Goal: Task Accomplishment & Management: Use online tool/utility

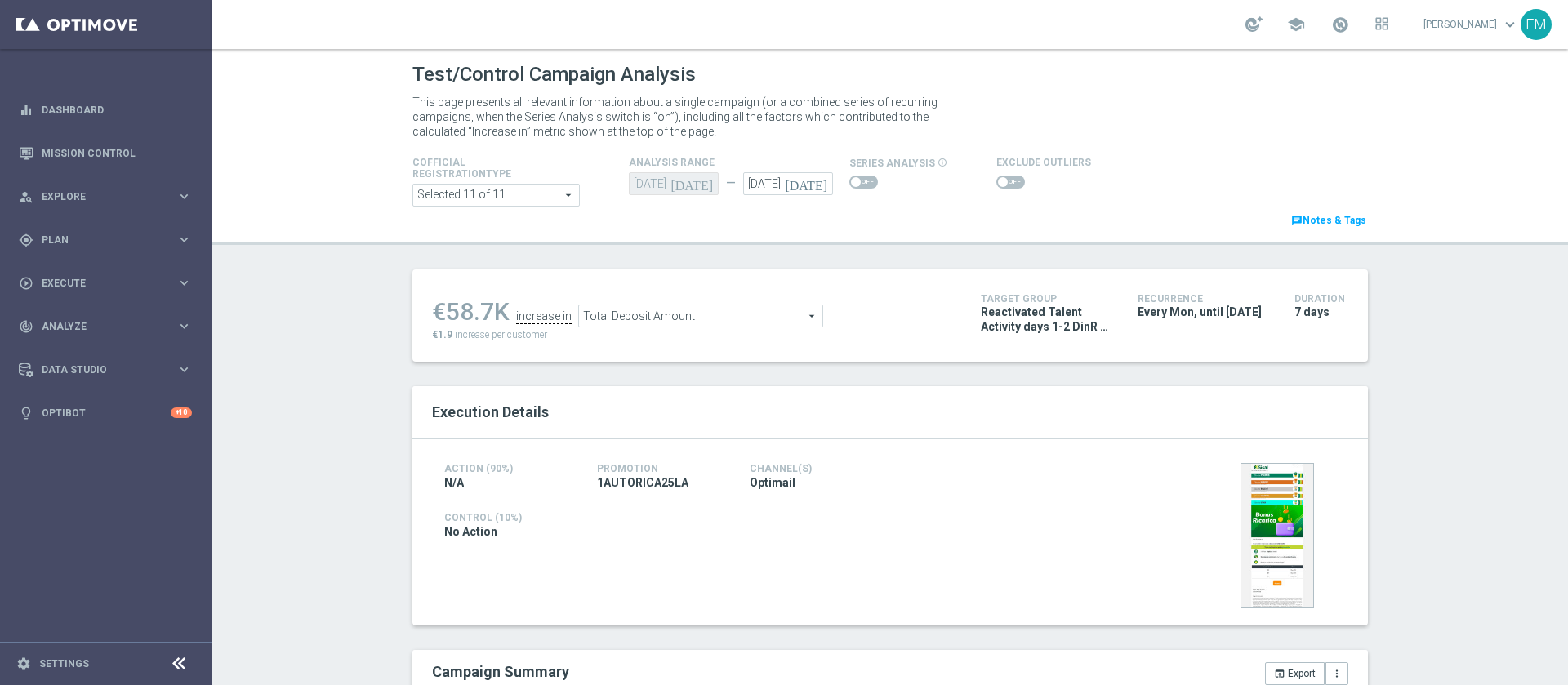
scroll to position [92, 0]
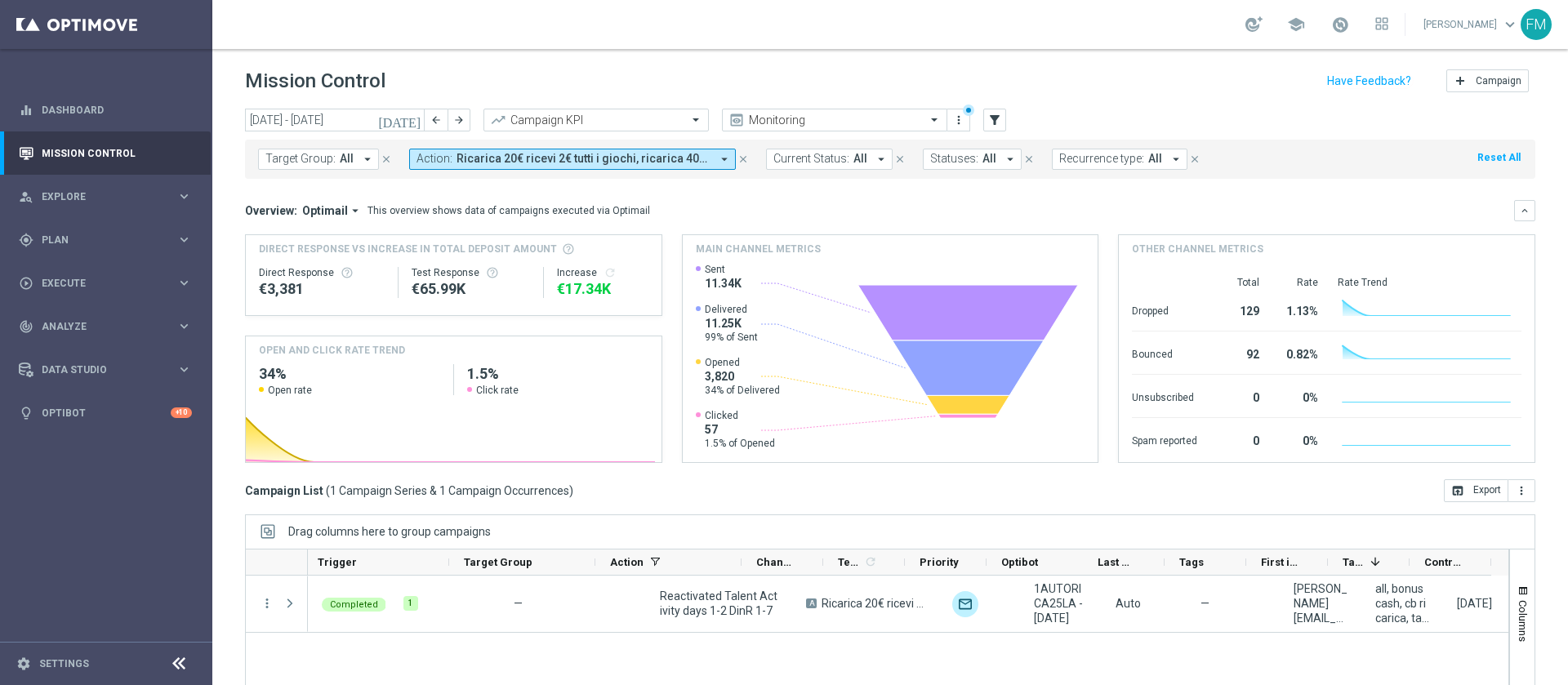
scroll to position [0, 197]
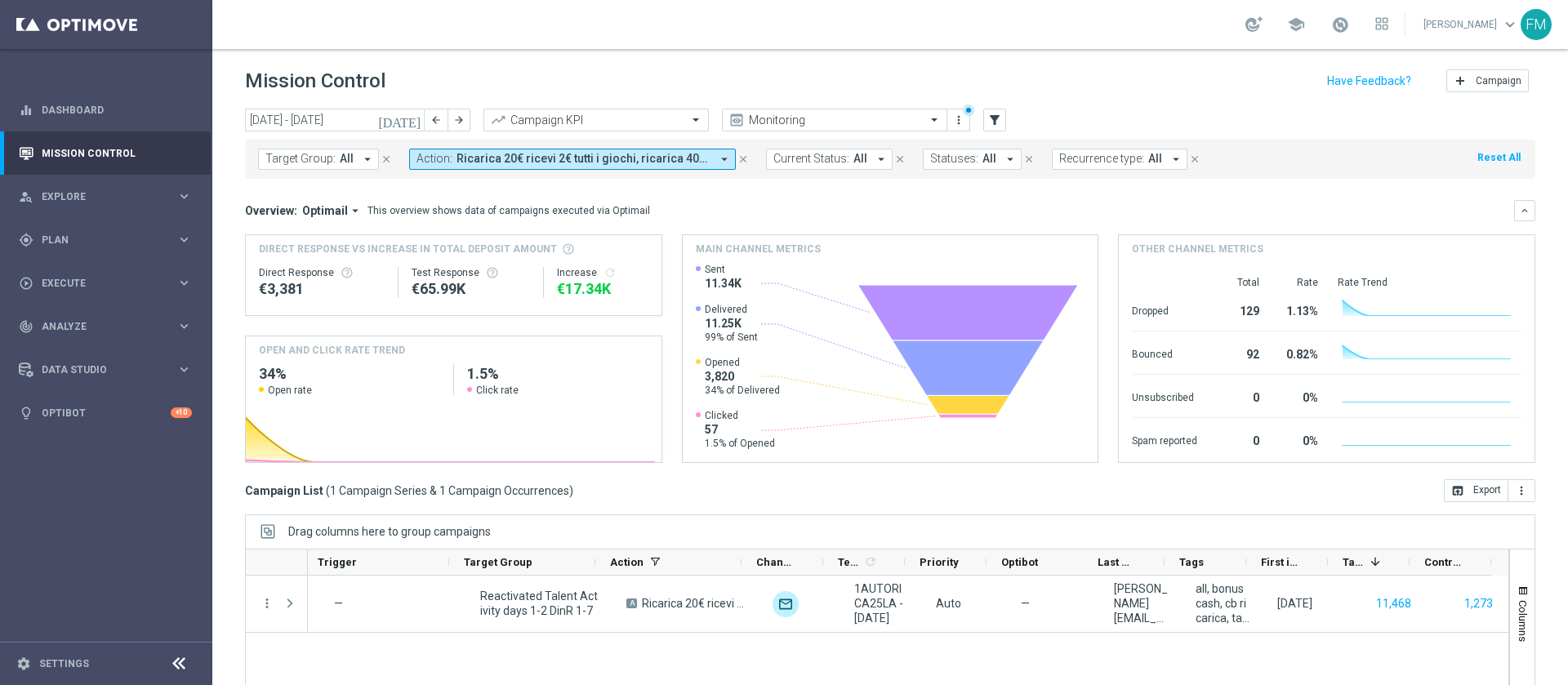
click at [421, 119] on icon "[DATE]" at bounding box center [400, 120] width 44 height 15
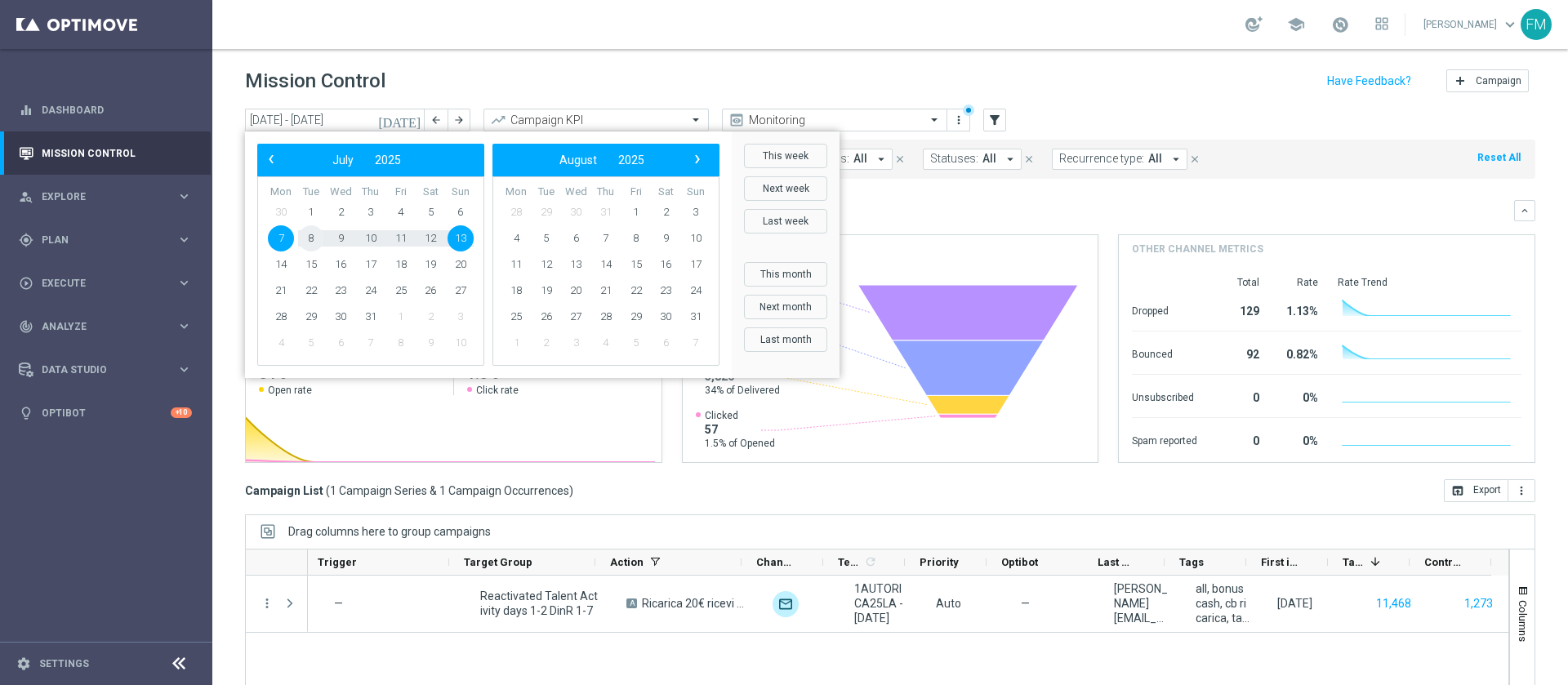
click at [307, 234] on span "8" at bounding box center [312, 239] width 26 height 26
click at [696, 162] on span "›" at bounding box center [697, 159] width 22 height 22
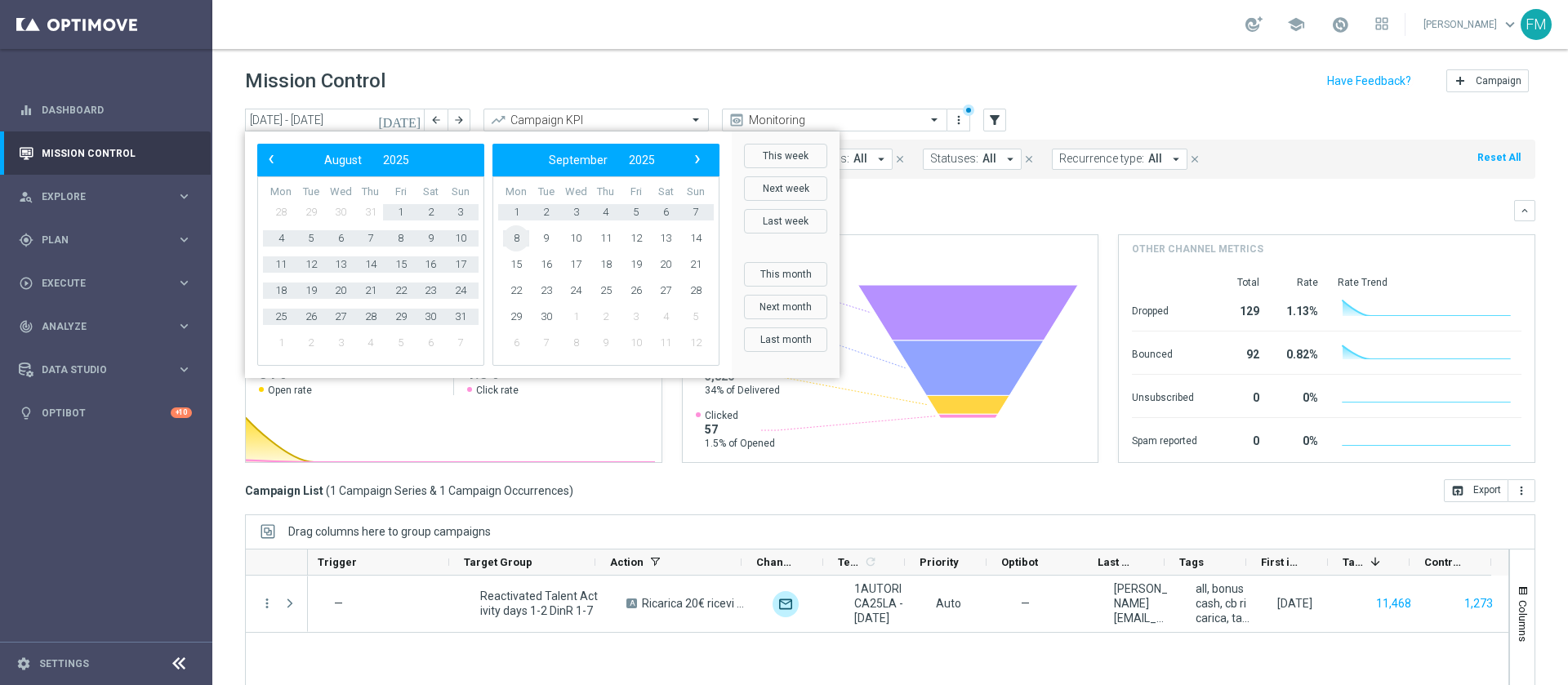
click at [510, 241] on span "8" at bounding box center [517, 239] width 26 height 26
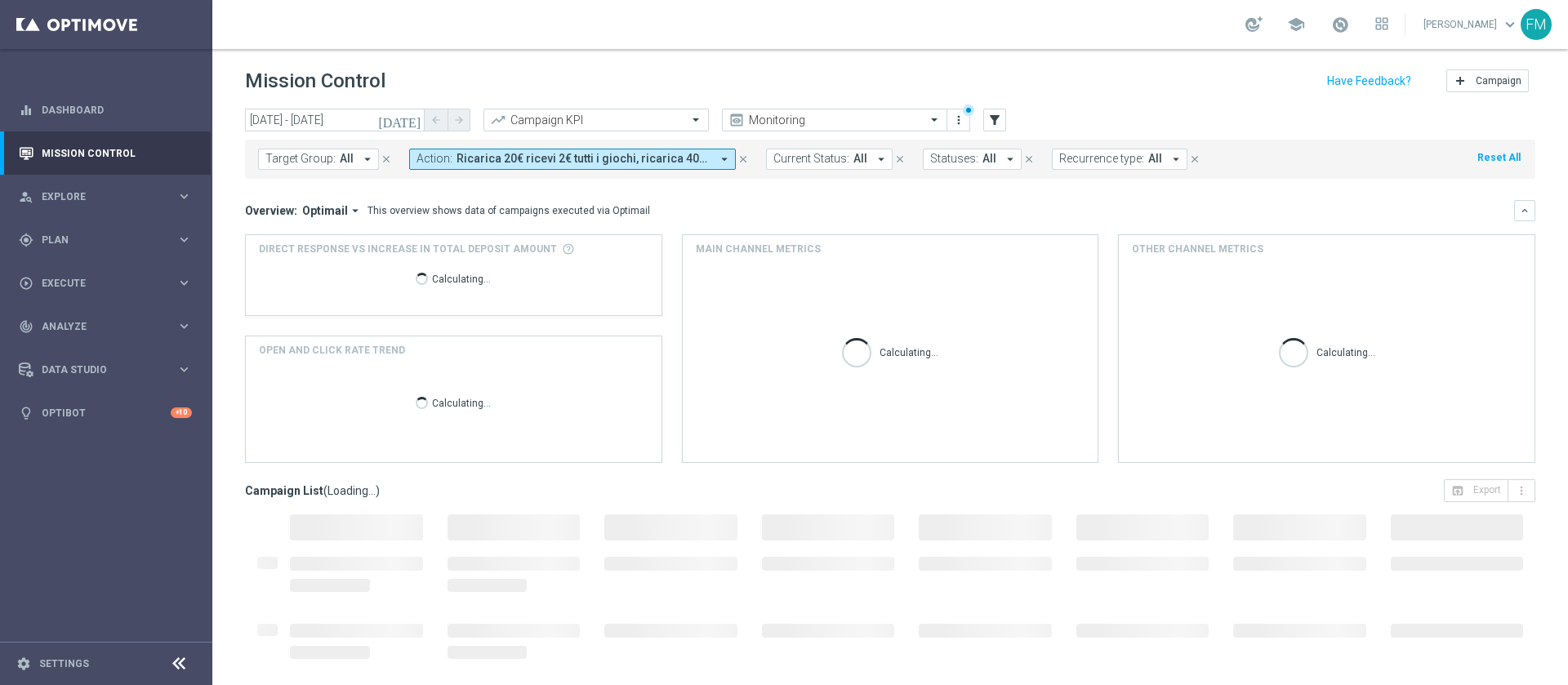
click at [419, 113] on icon "[DATE]" at bounding box center [400, 120] width 44 height 15
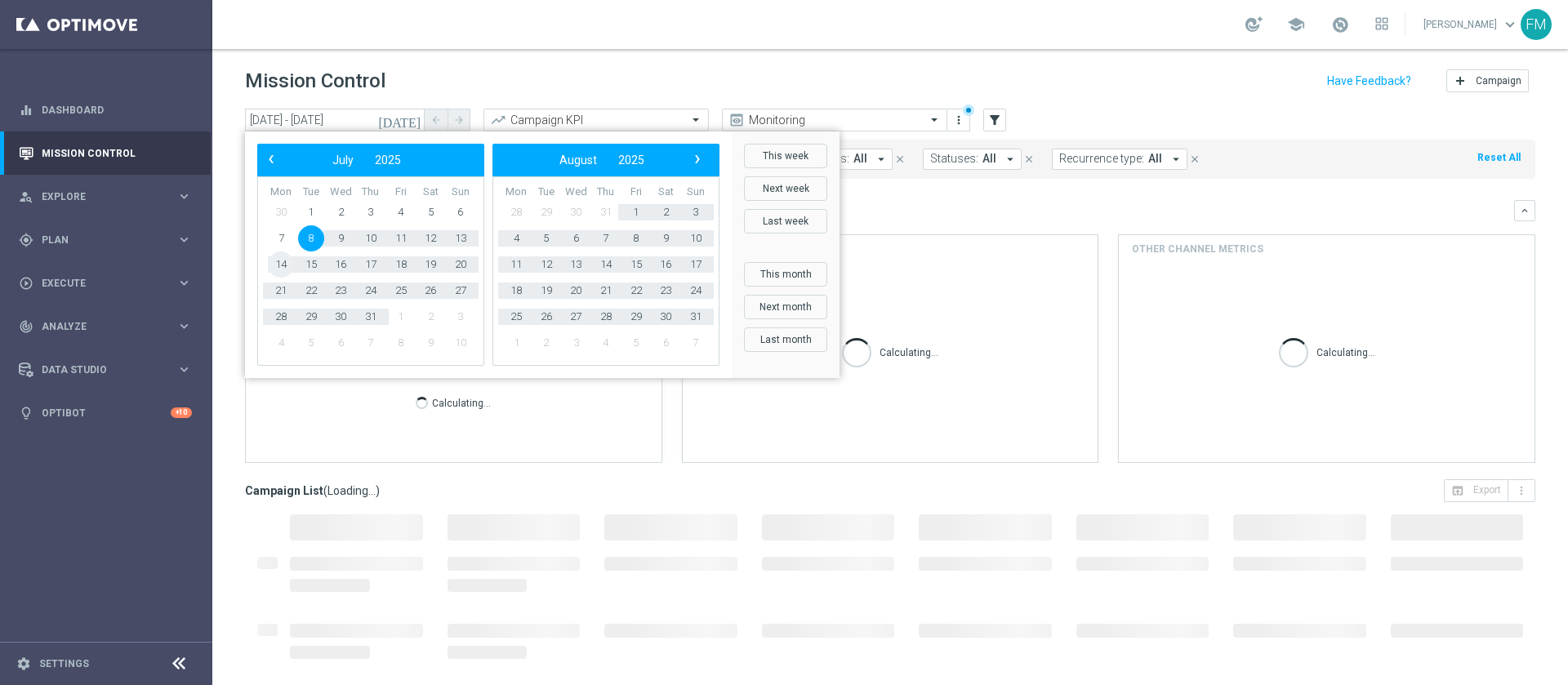
click at [283, 262] on span "14" at bounding box center [281, 265] width 26 height 26
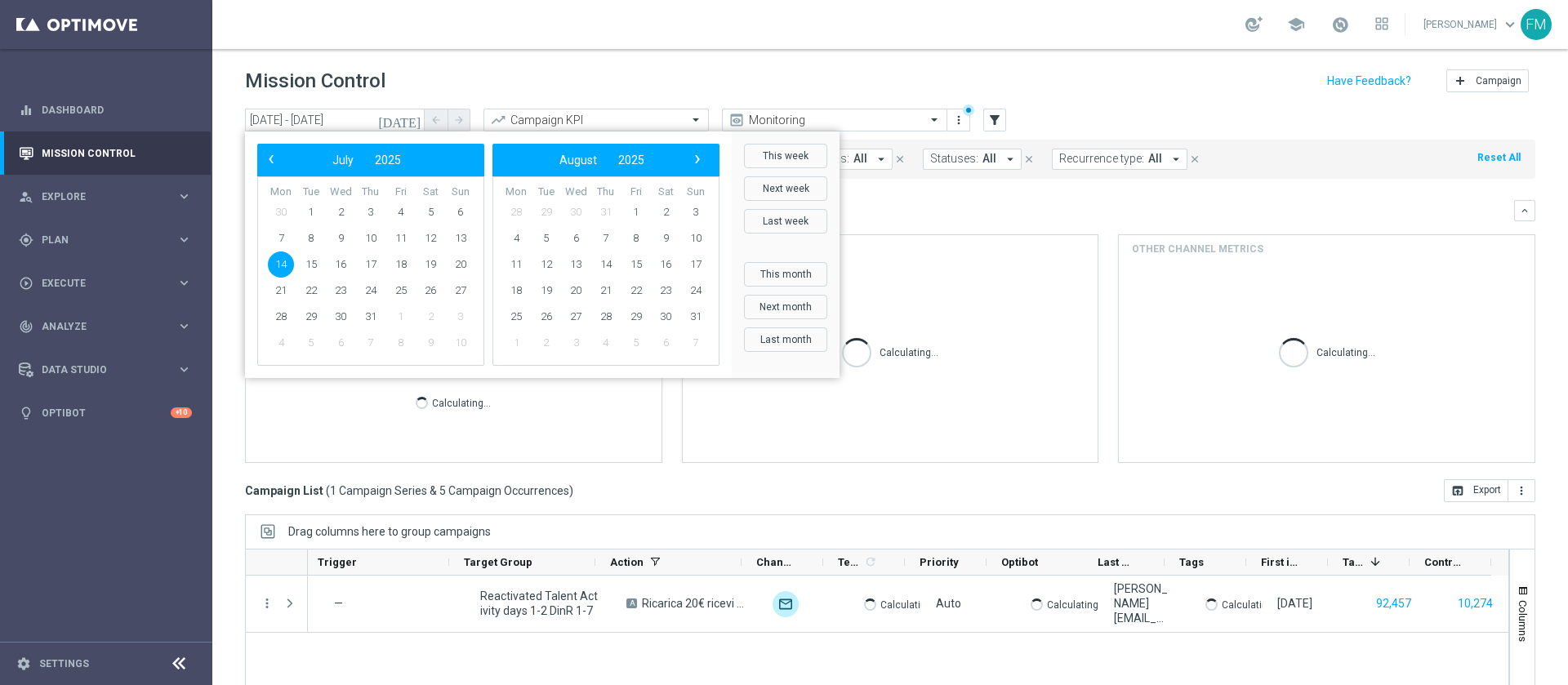
click at [280, 266] on span "14" at bounding box center [281, 265] width 26 height 26
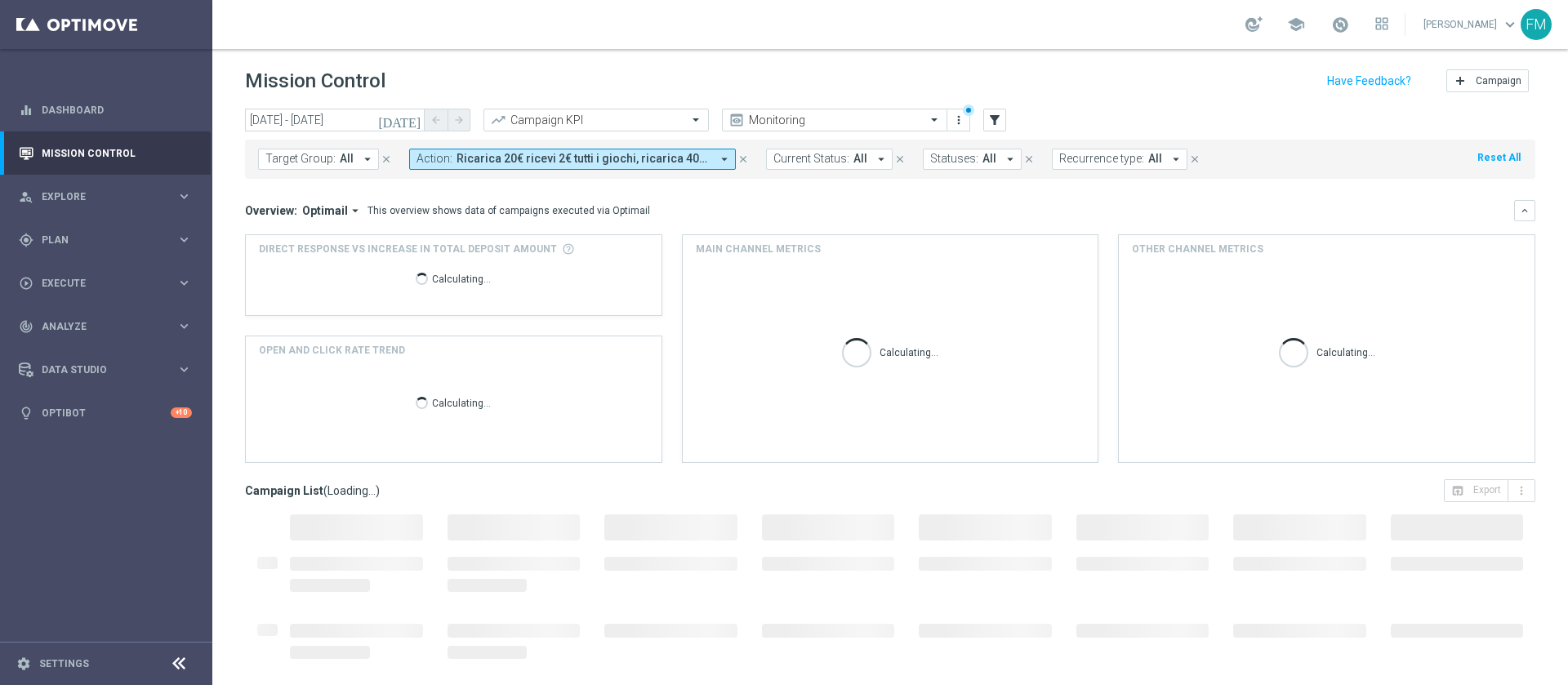
click at [409, 122] on icon "[DATE]" at bounding box center [400, 120] width 44 height 15
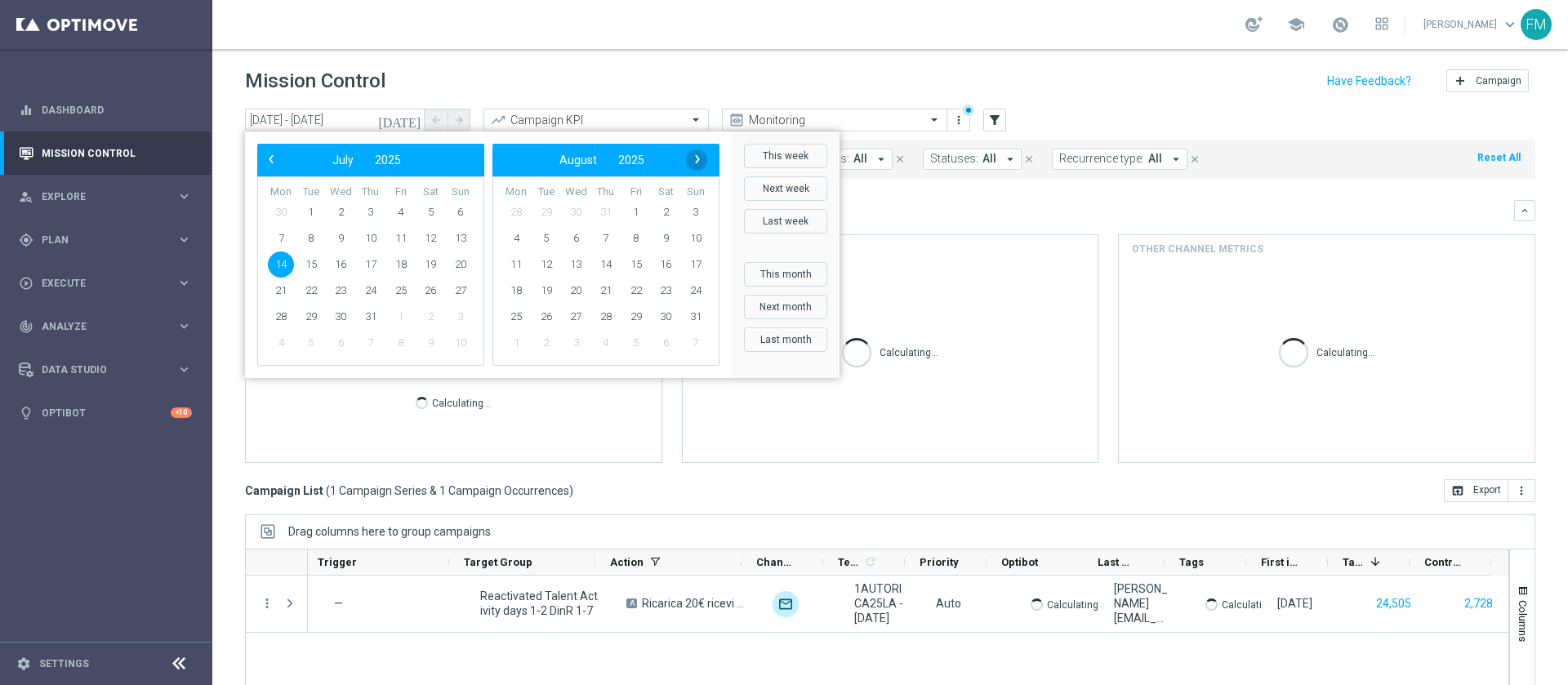
click at [699, 165] on span "›" at bounding box center [697, 159] width 22 height 22
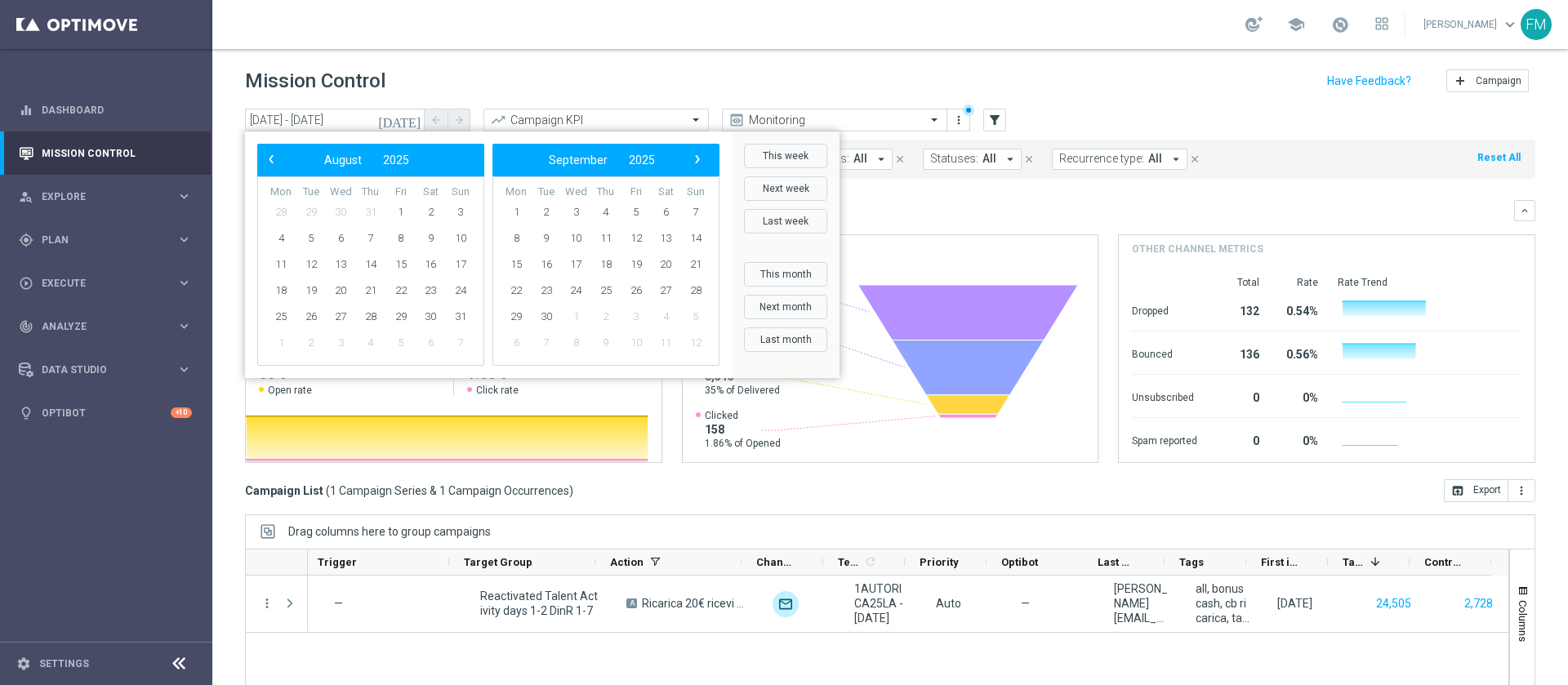
click at [862, 88] on div "Mission Control add Campaign" at bounding box center [890, 81] width 1291 height 32
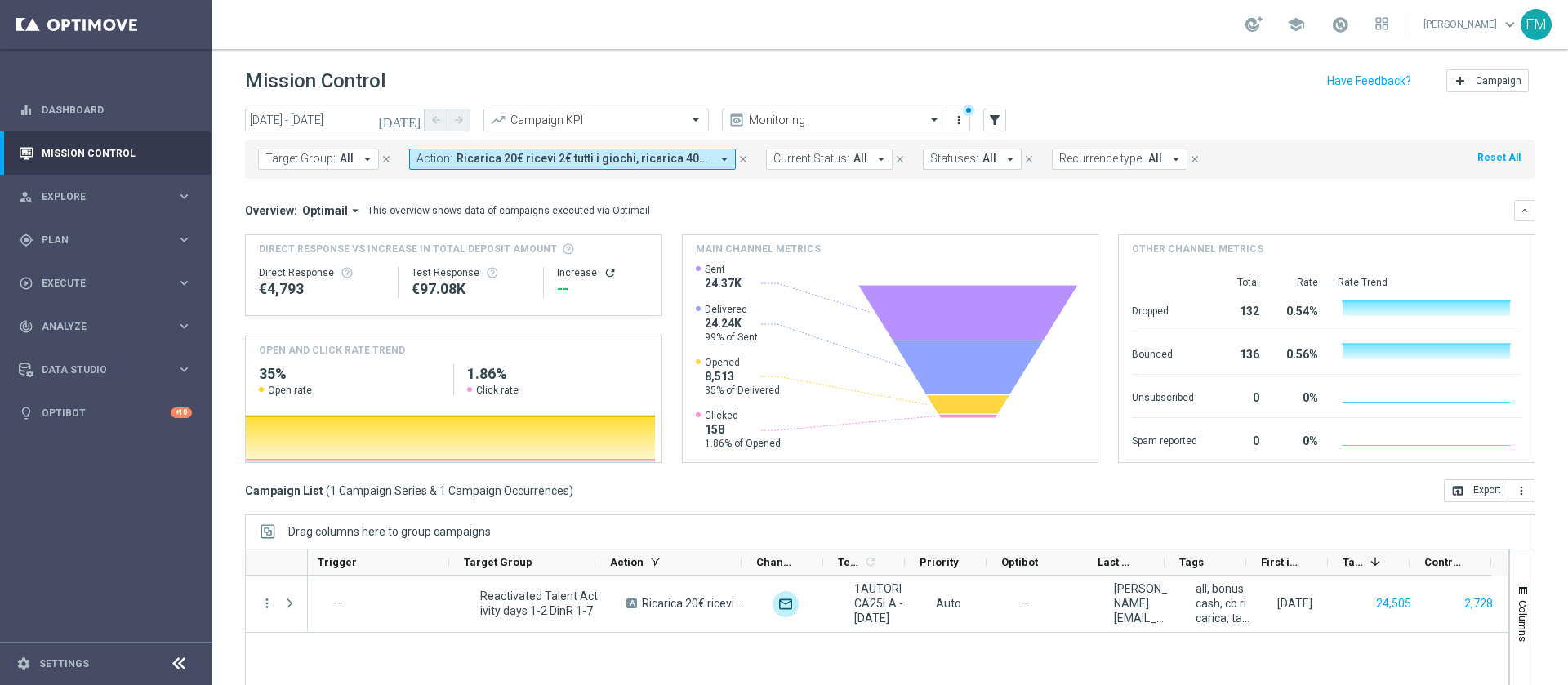
click at [738, 157] on icon "close" at bounding box center [743, 159] width 11 height 11
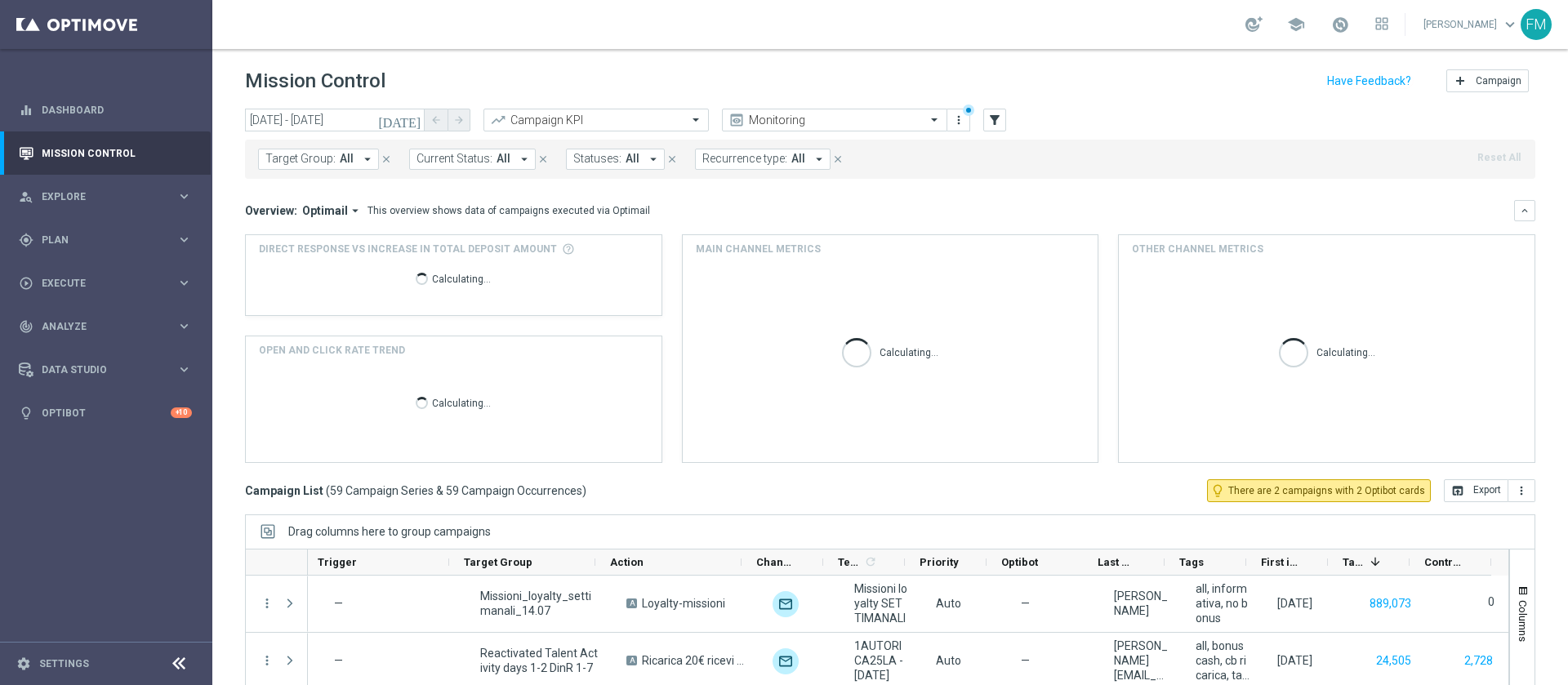
click at [417, 120] on icon "[DATE]" at bounding box center [400, 120] width 44 height 15
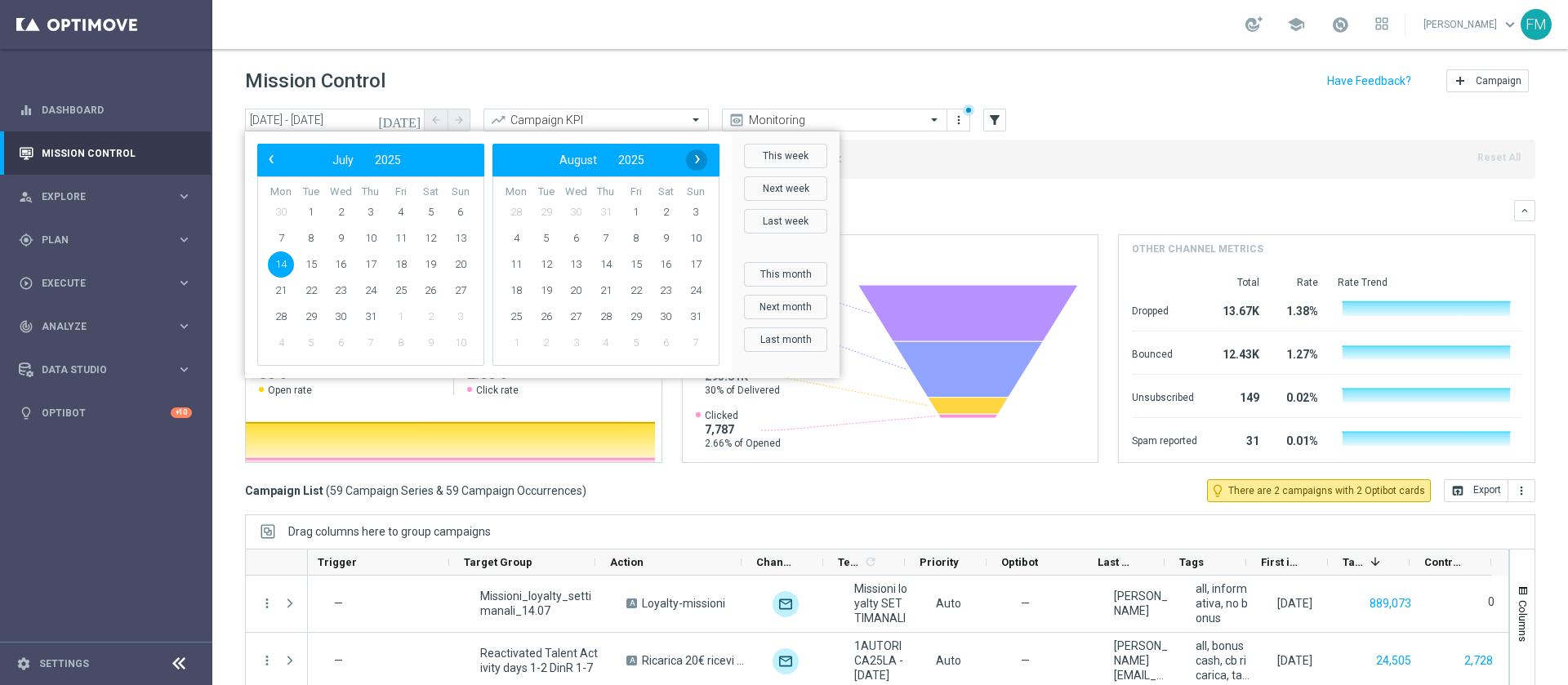
click at [693, 164] on span "›" at bounding box center [697, 159] width 22 height 22
click at [504, 238] on span "8" at bounding box center [517, 239] width 26 height 26
click at [465, 241] on span "14" at bounding box center [461, 239] width 26 height 26
type input "[DATE] - [DATE]"
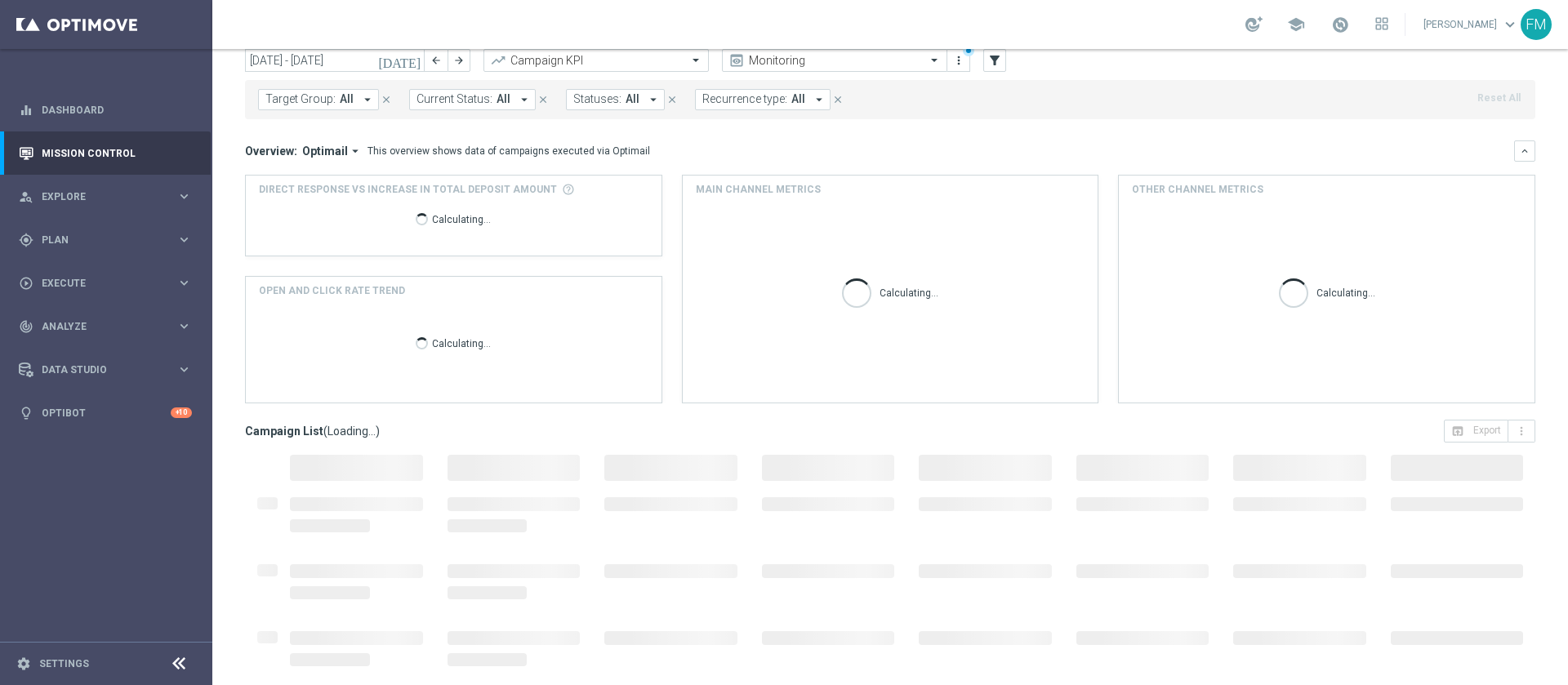
scroll to position [0, 0]
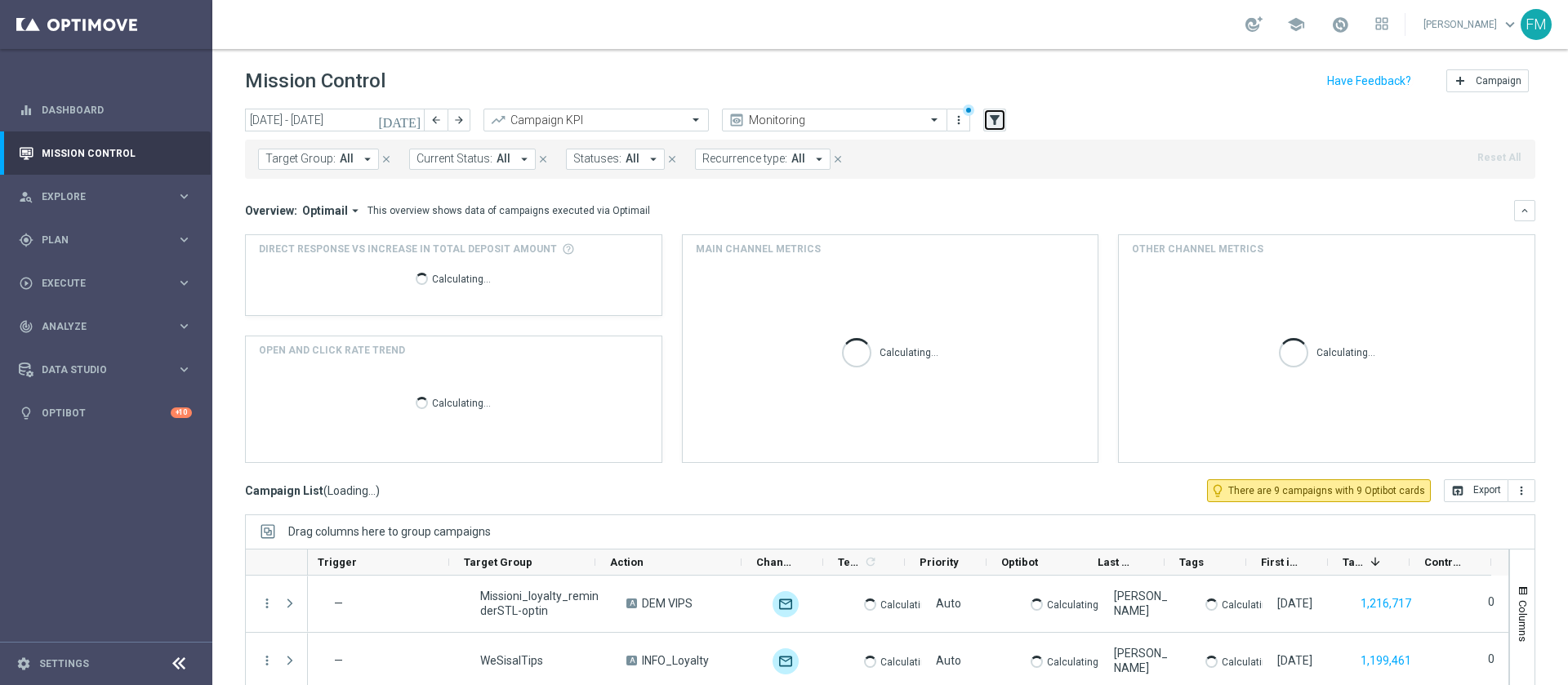
click at [993, 124] on icon "filter_alt" at bounding box center [995, 120] width 15 height 15
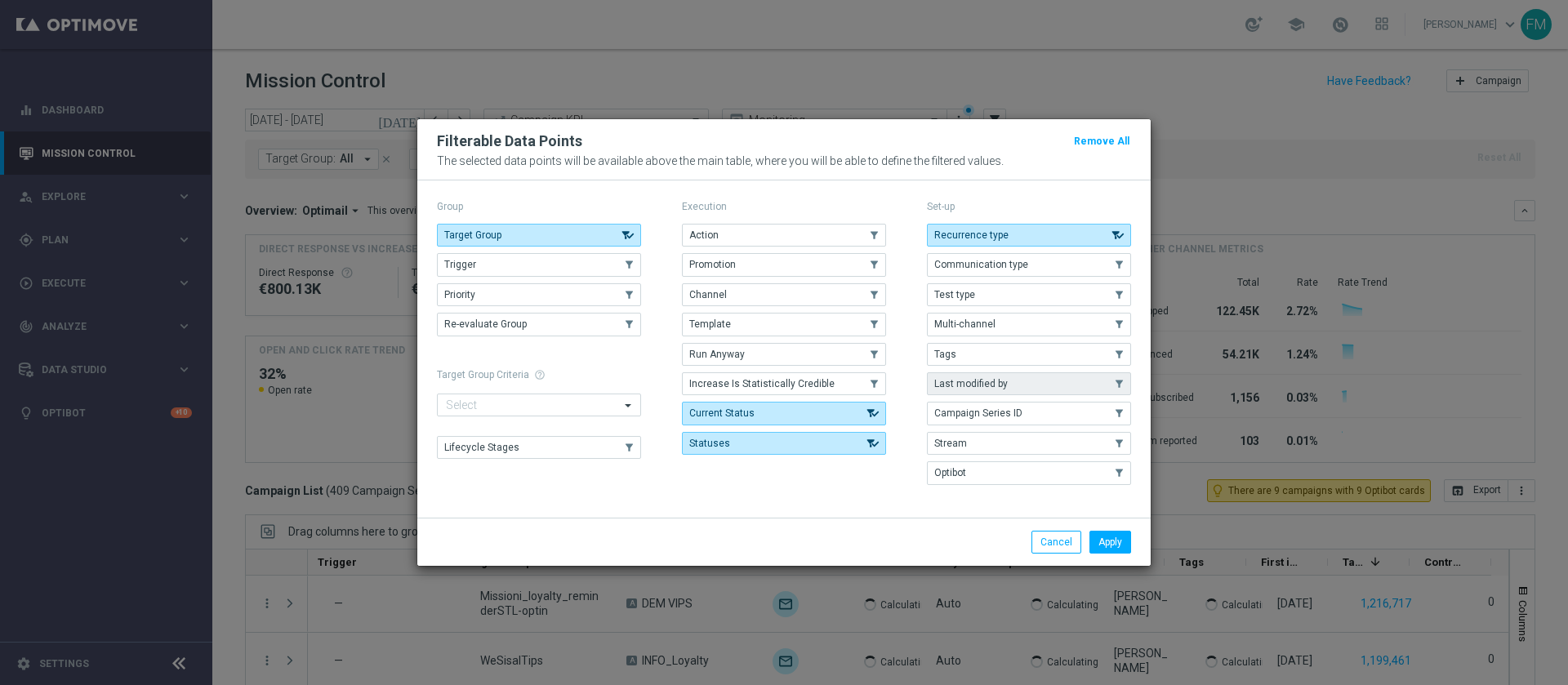
click at [1038, 387] on button "Last modified by" at bounding box center [1029, 384] width 204 height 22
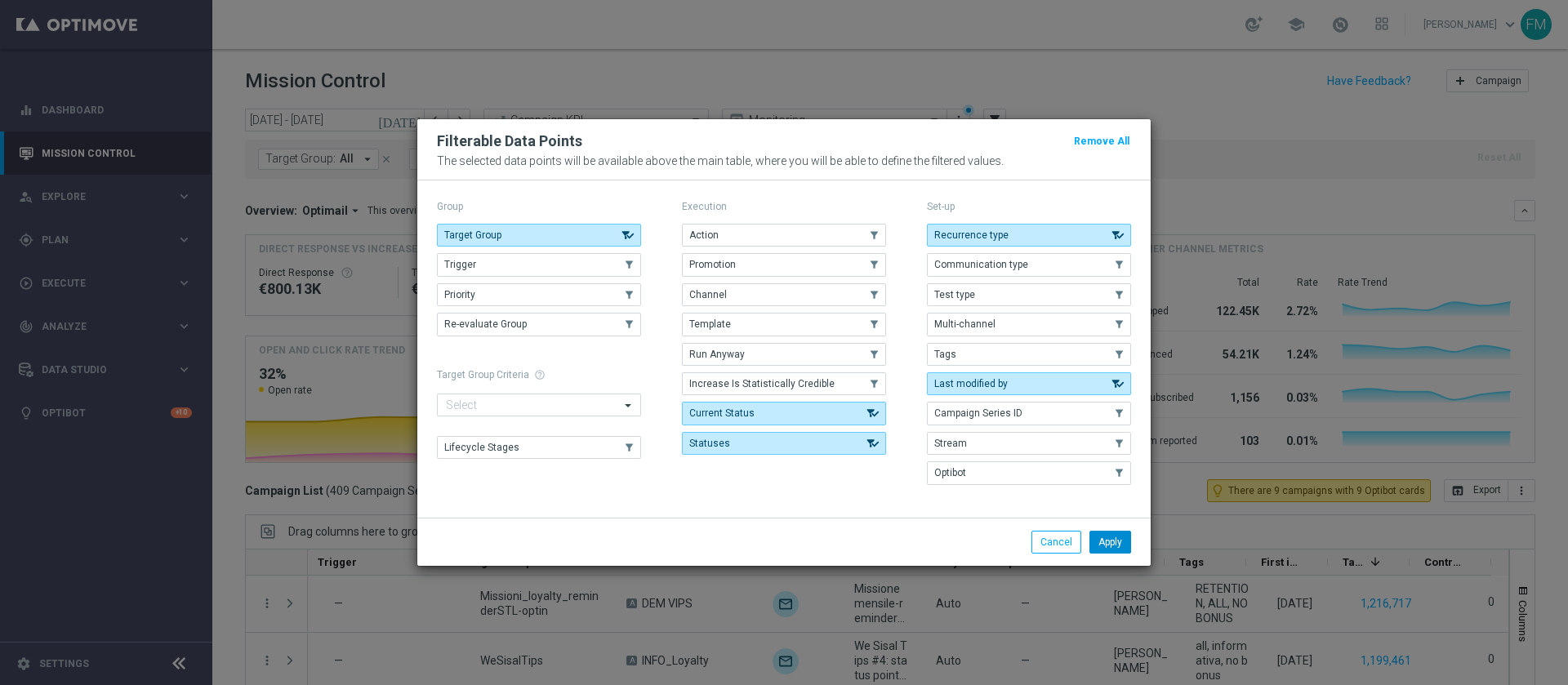
click at [1121, 546] on button "Apply" at bounding box center [1110, 542] width 42 height 22
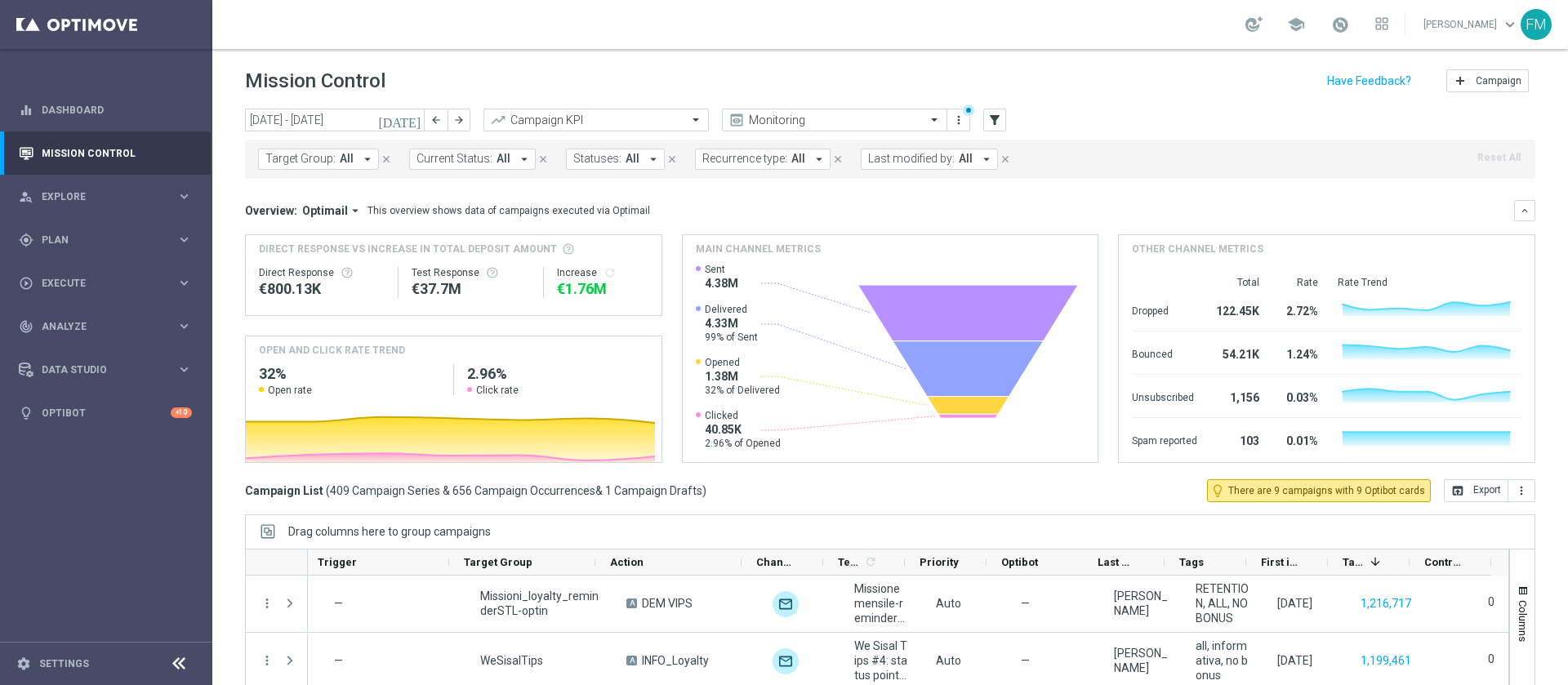
click at [923, 162] on span "Last modified by:" at bounding box center [912, 158] width 87 height 14
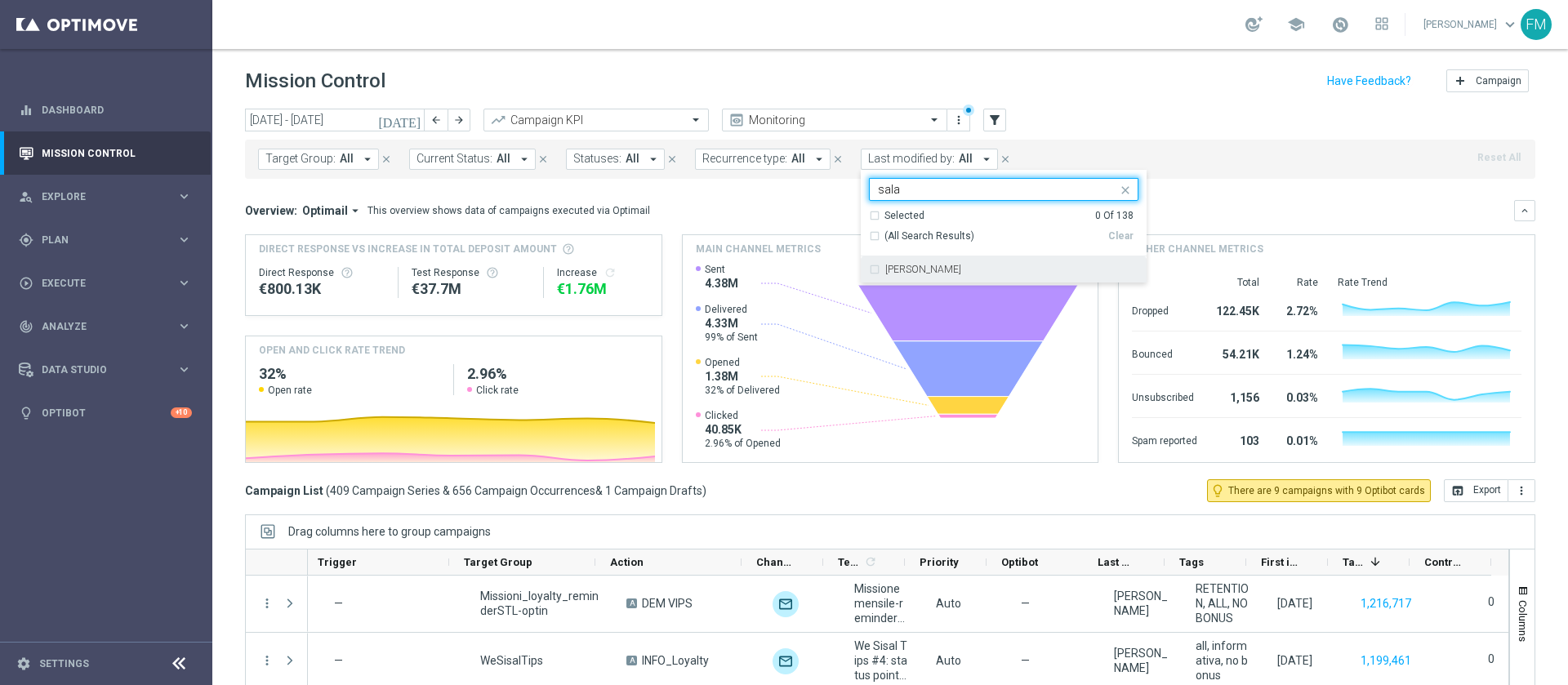
click at [983, 275] on div "[PERSON_NAME]" at bounding box center [1004, 270] width 270 height 26
type input "sala"
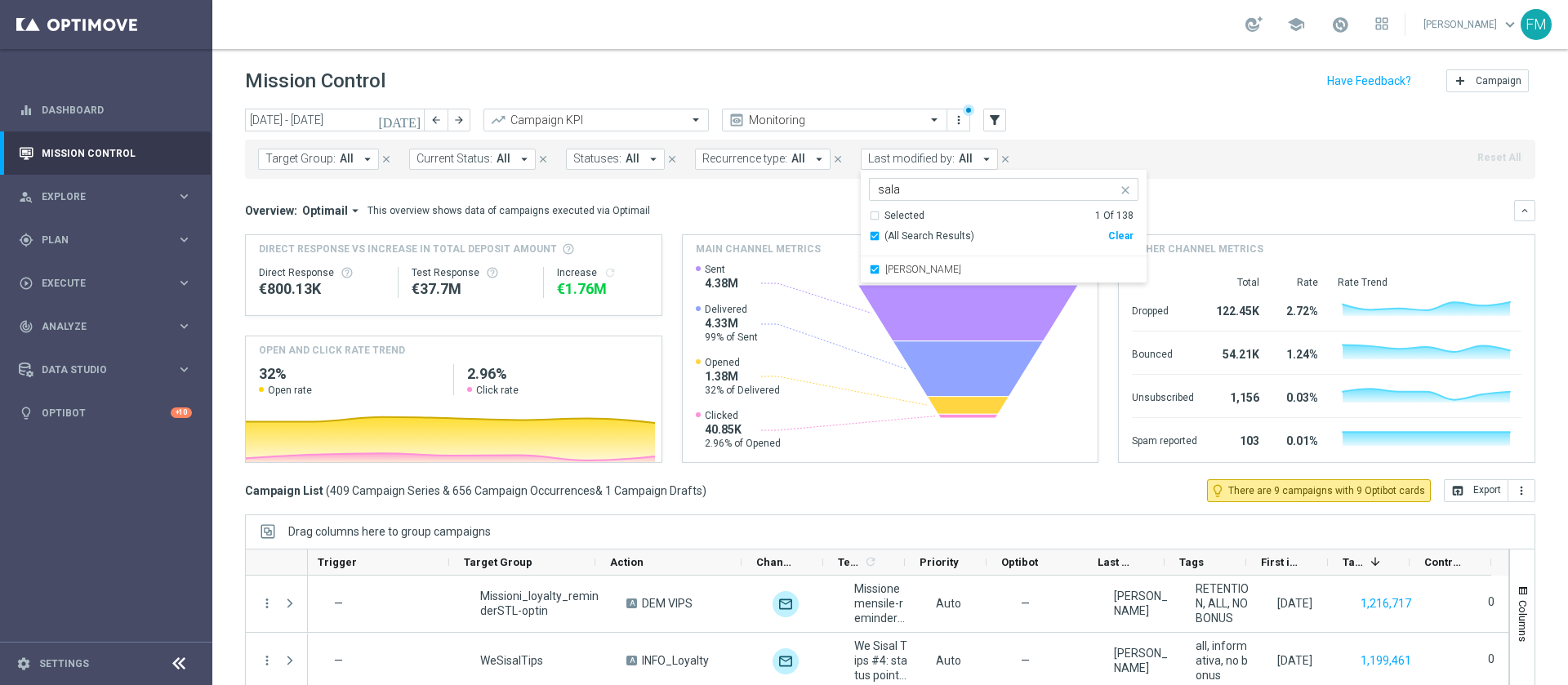
click at [1083, 80] on div "Mission Control add Campaign" at bounding box center [890, 81] width 1291 height 32
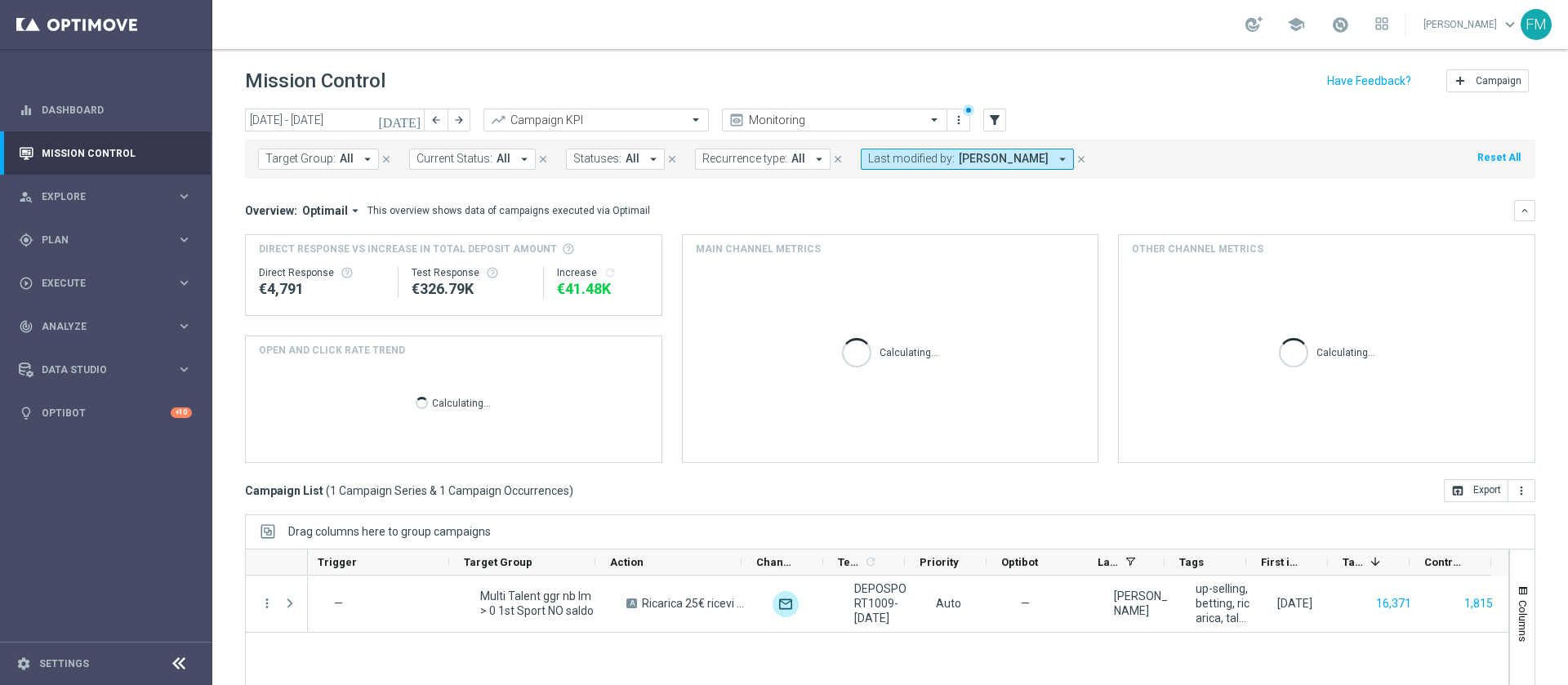
click at [1003, 160] on span "[PERSON_NAME]" at bounding box center [1004, 158] width 90 height 14
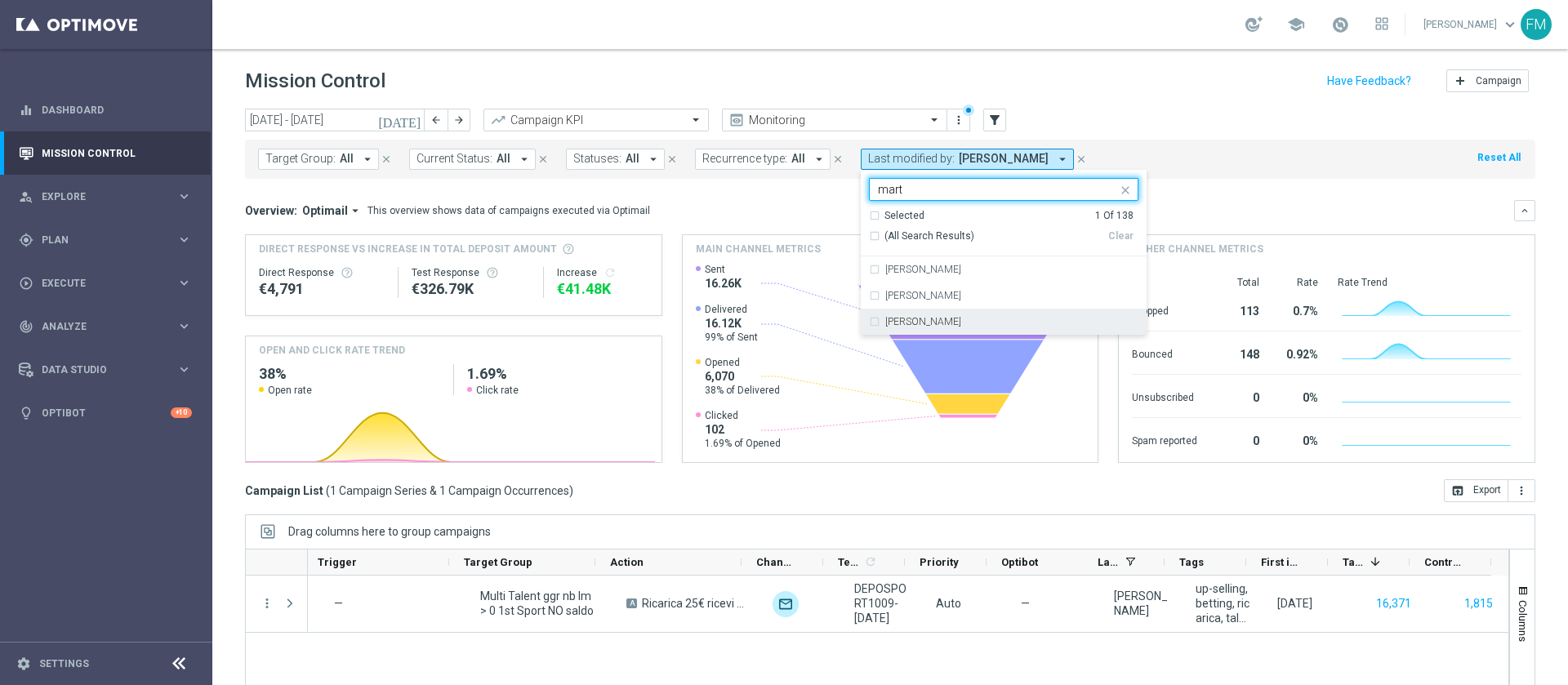
click at [869, 314] on div "[PERSON_NAME]" at bounding box center [1004, 322] width 270 height 26
type input "mart"
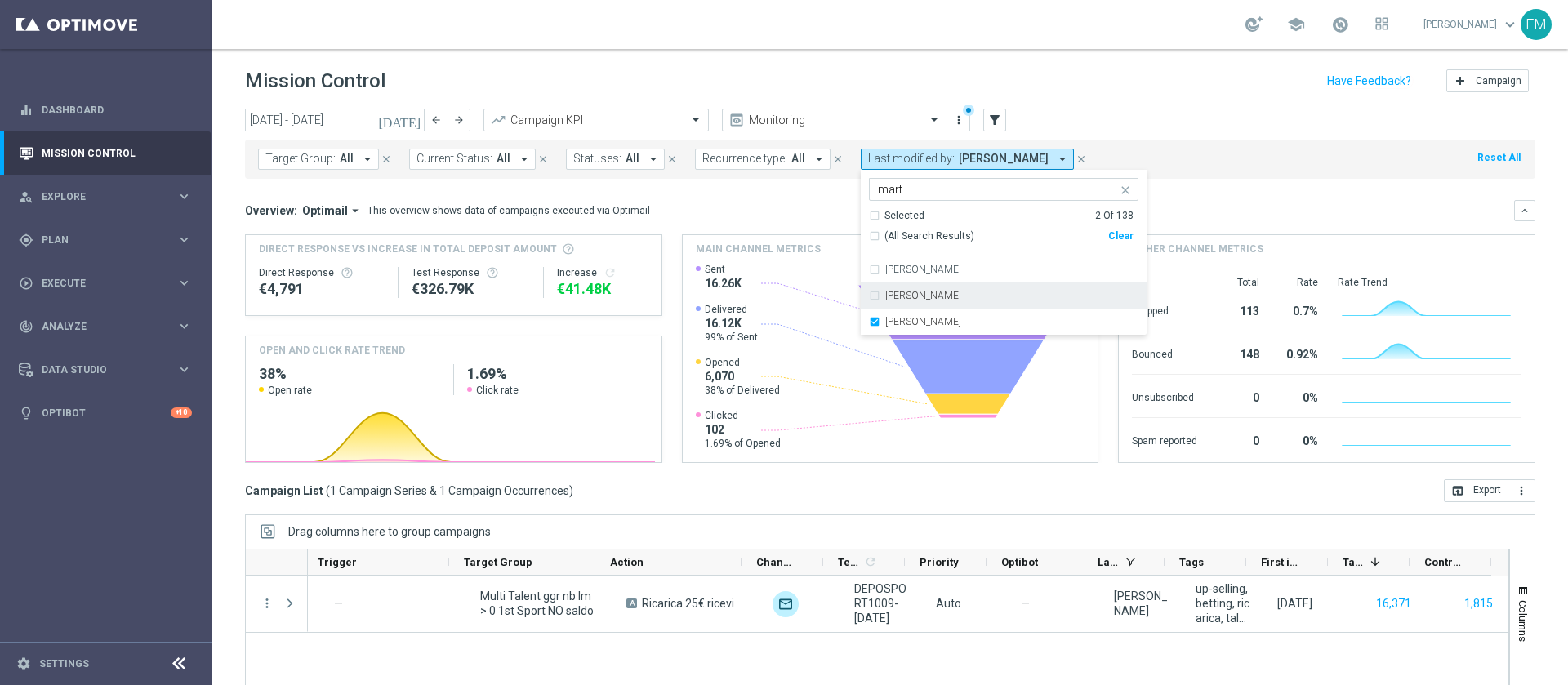
click at [869, 299] on div "[PERSON_NAME]" at bounding box center [1004, 296] width 270 height 26
click at [1131, 83] on div "Mission Control add Campaign" at bounding box center [890, 81] width 1291 height 32
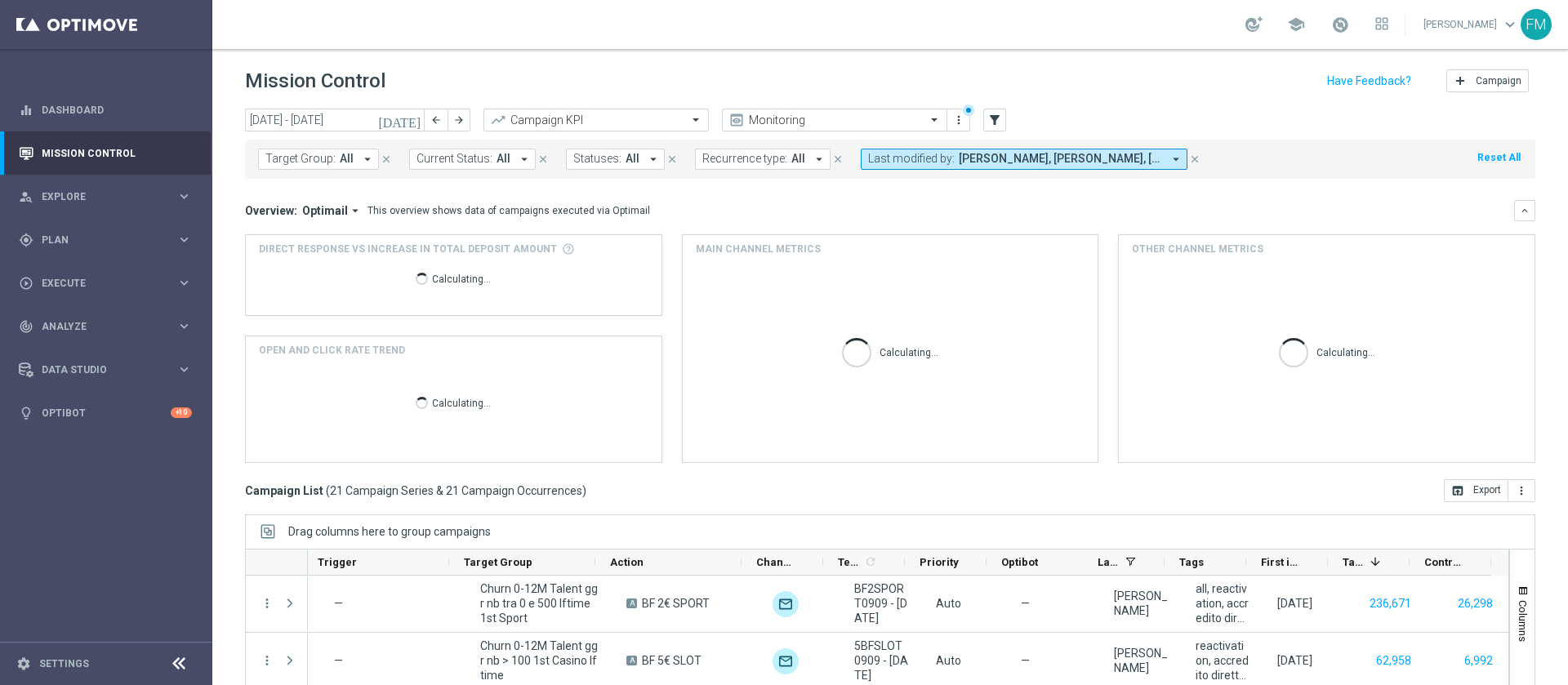
click at [1085, 153] on span "[PERSON_NAME], [PERSON_NAME], [PERSON_NAME]" at bounding box center [1060, 158] width 203 height 14
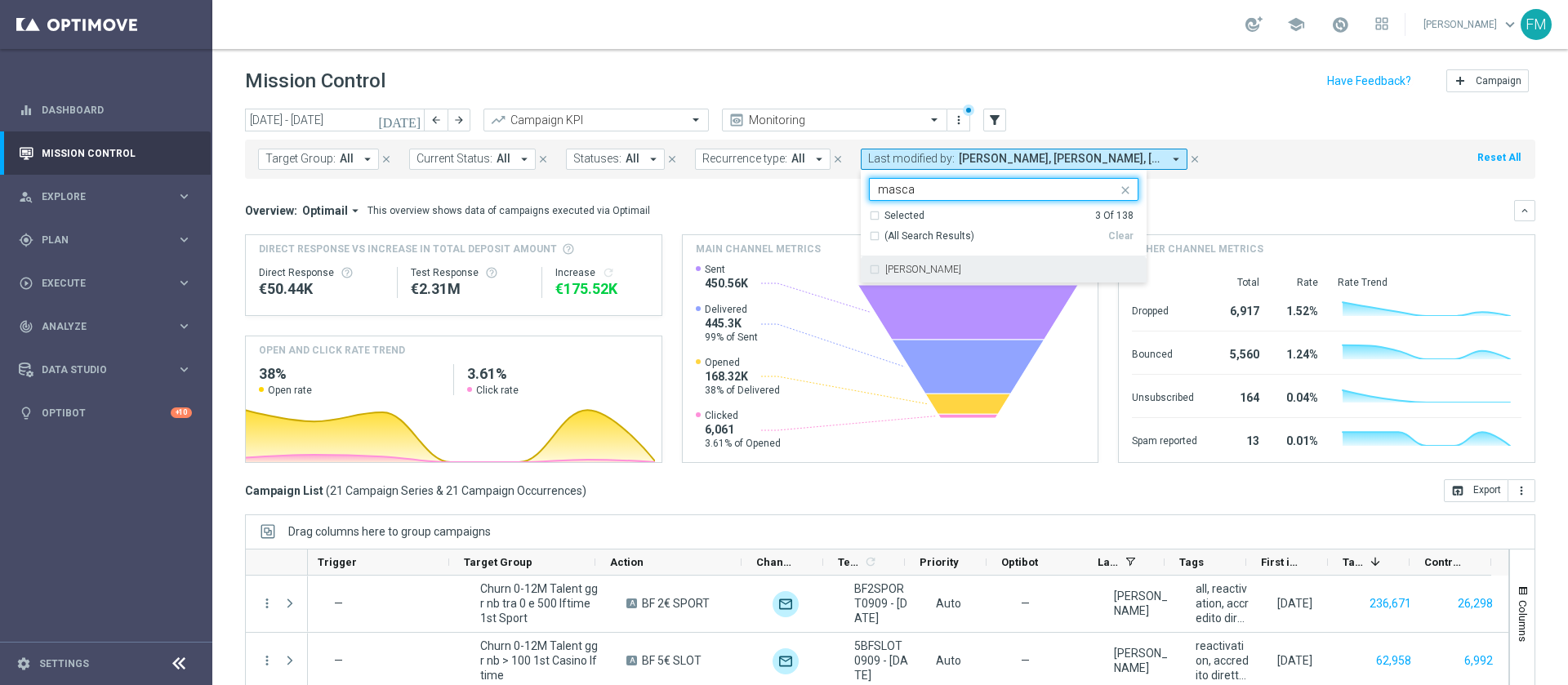
click at [989, 272] on div "[PERSON_NAME]" at bounding box center [1012, 270] width 254 height 9
type input "masca"
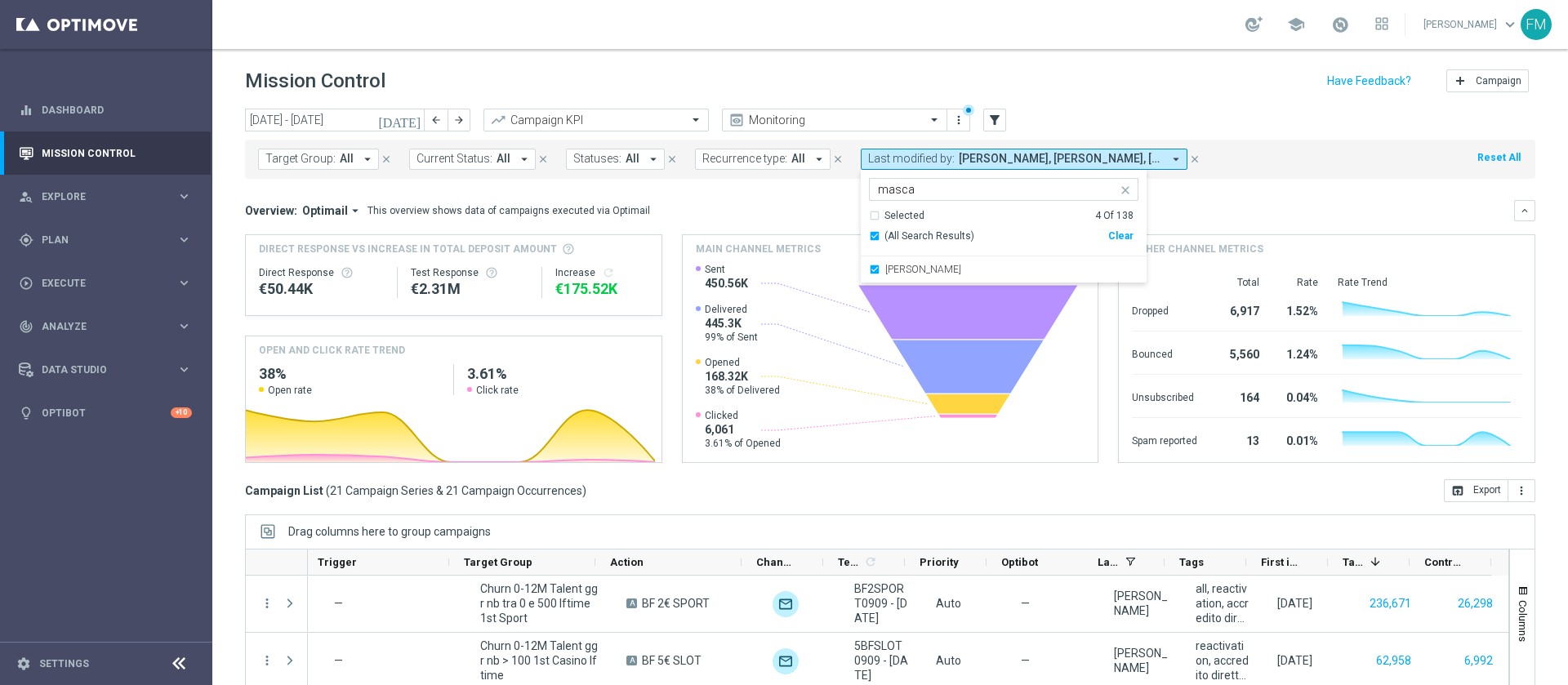
click at [1075, 92] on div "Mission Control add Campaign" at bounding box center [890, 81] width 1291 height 32
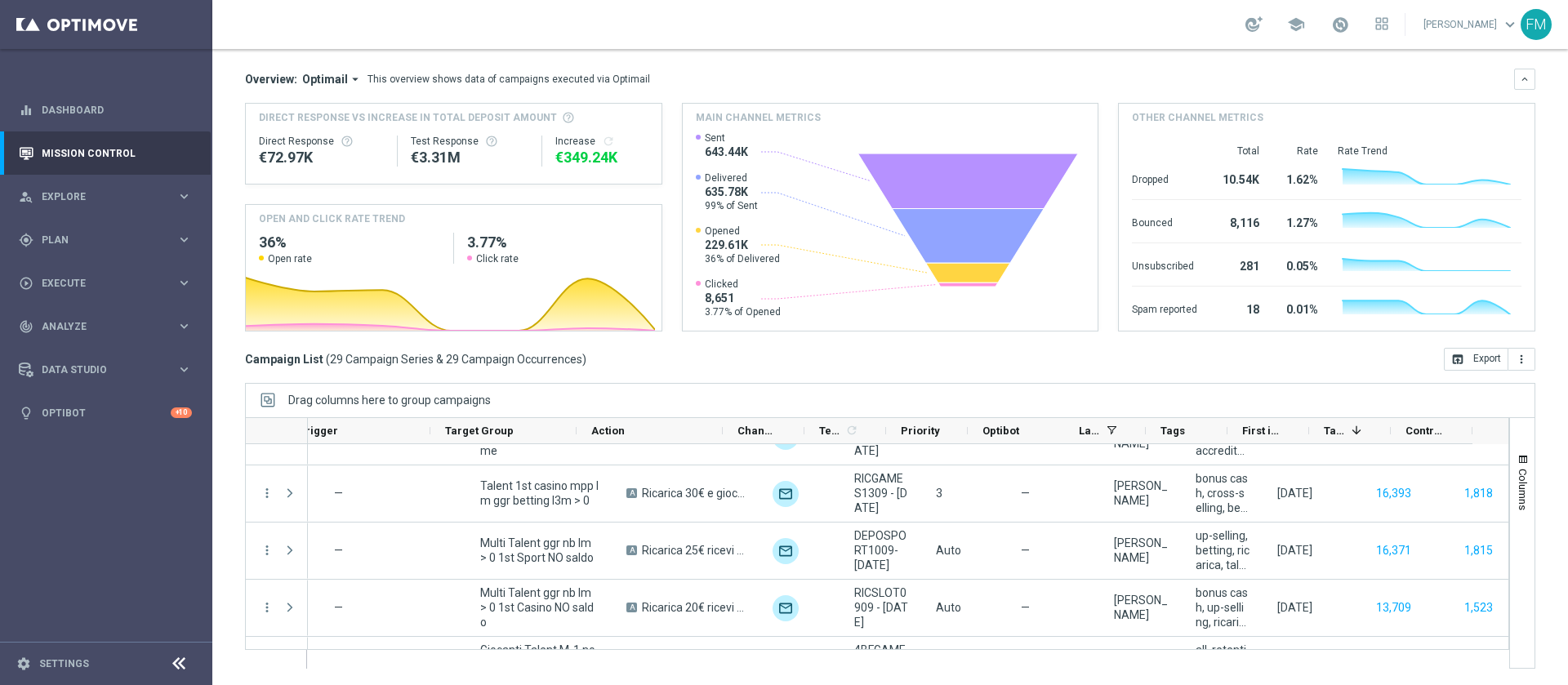
scroll to position [588, 0]
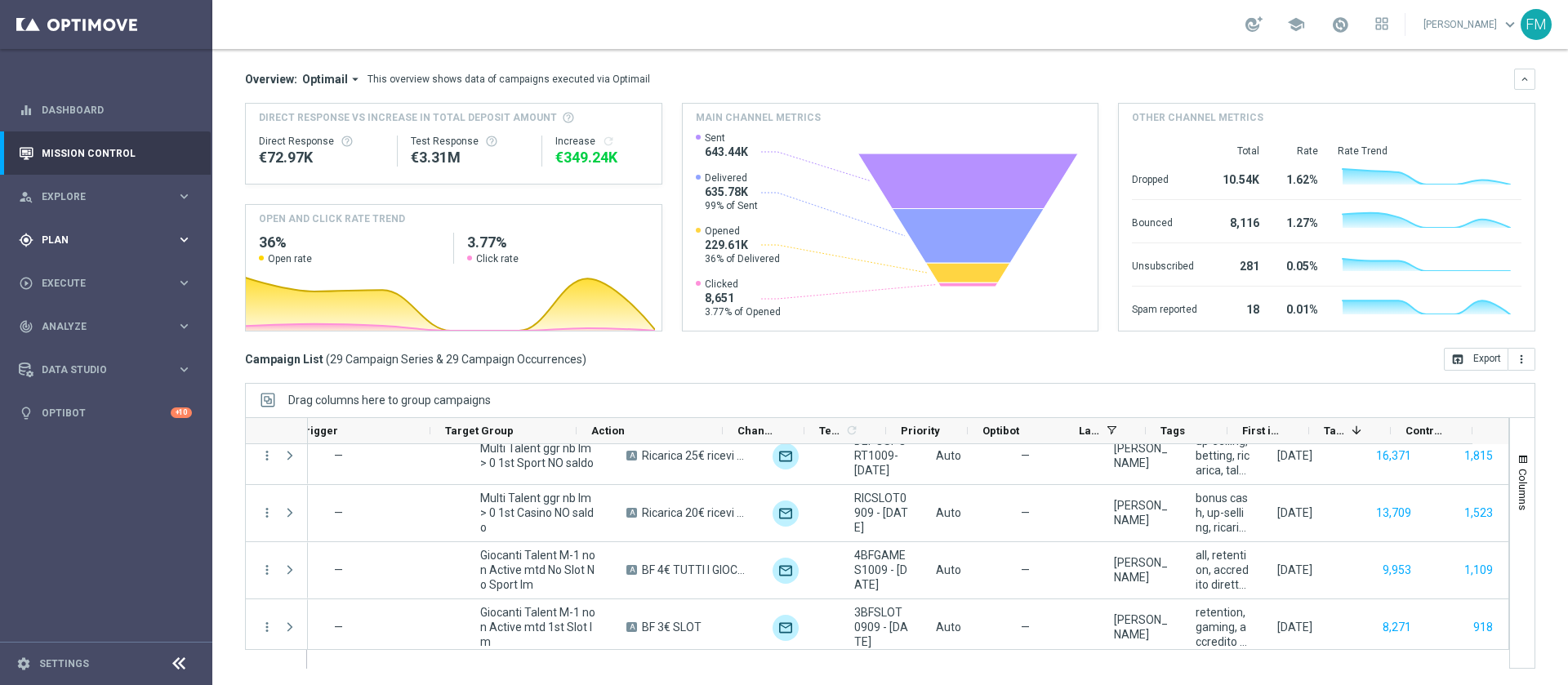
click at [174, 239] on span "Plan" at bounding box center [110, 240] width 135 height 9
click at [73, 313] on accordion "Templates keyboard_arrow_right Optimail OptiMobile In-App OptiMobile Push Optip…" at bounding box center [126, 323] width 169 height 24
click at [70, 324] on span "Templates" at bounding box center [101, 322] width 117 height 9
click at [69, 344] on link "Optimail" at bounding box center [110, 347] width 119 height 13
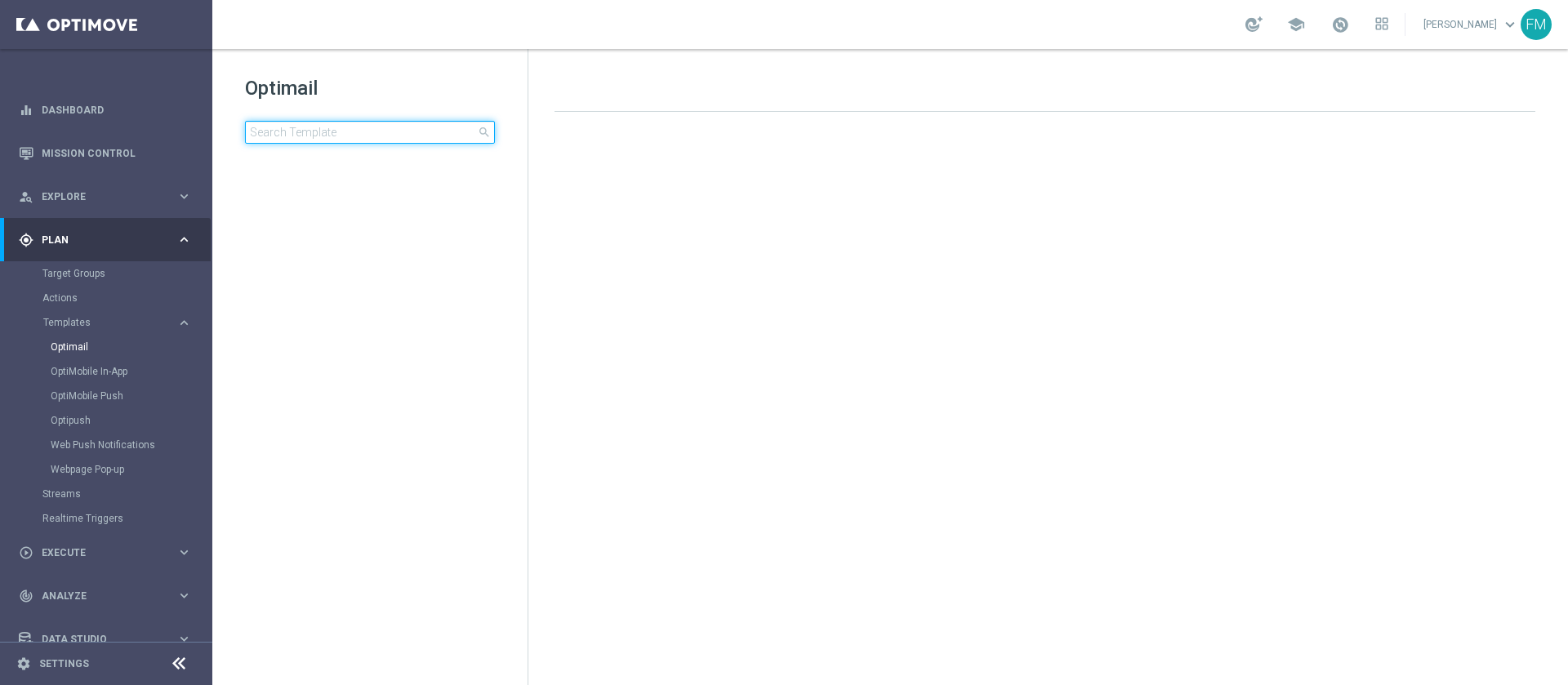
click at [401, 130] on input at bounding box center [370, 132] width 250 height 22
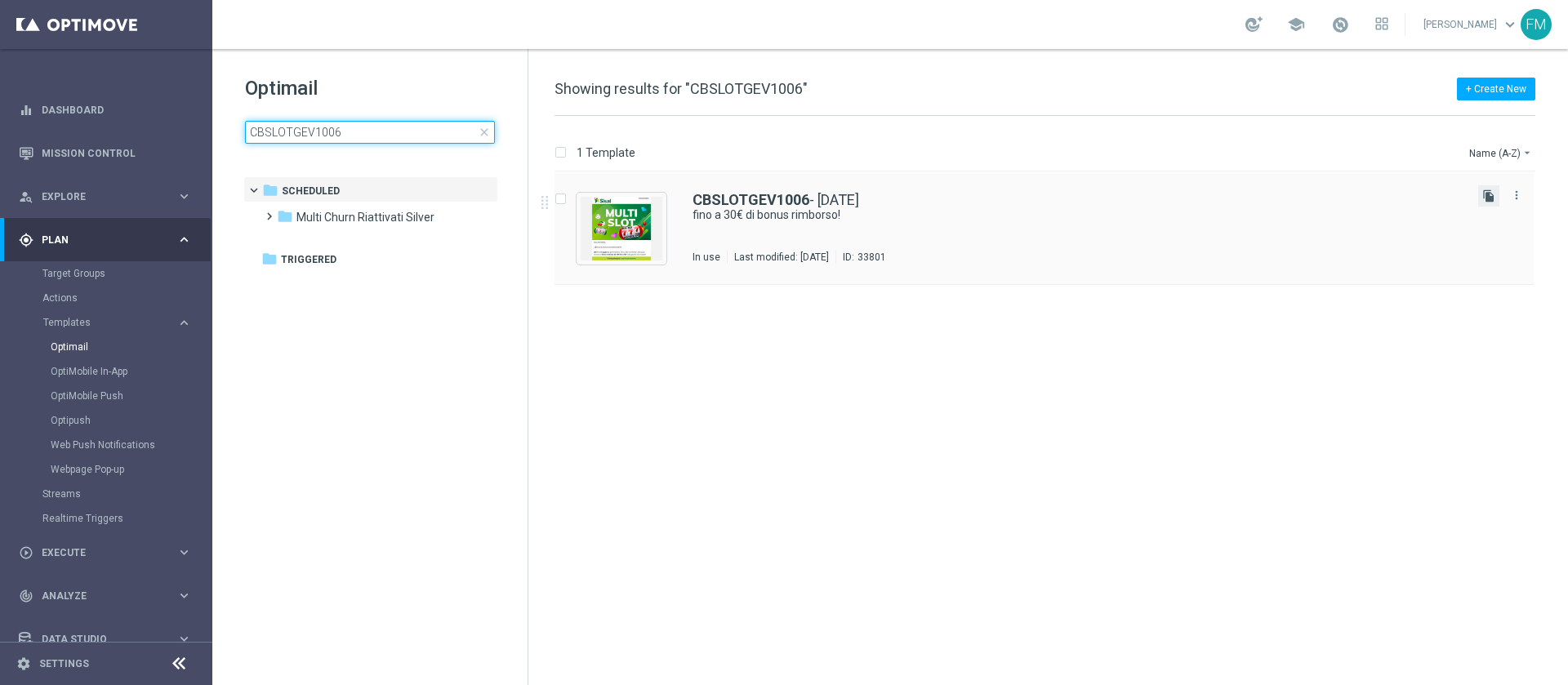
type input "CBSLOTGEV1006"
click at [1491, 196] on icon "file_copy" at bounding box center [1489, 196] width 13 height 13
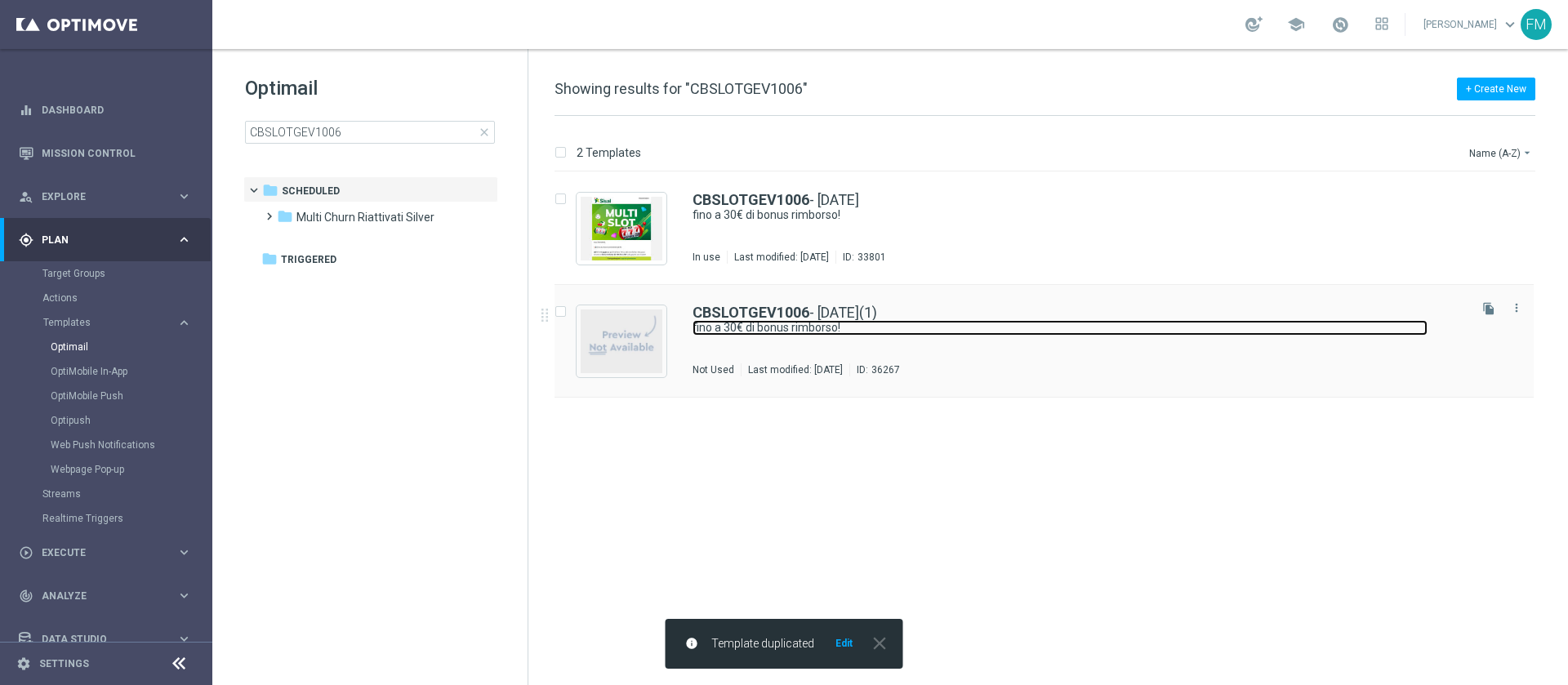
click at [827, 328] on link "fino a 30€ di bonus rimborso!" at bounding box center [1060, 328] width 735 height 16
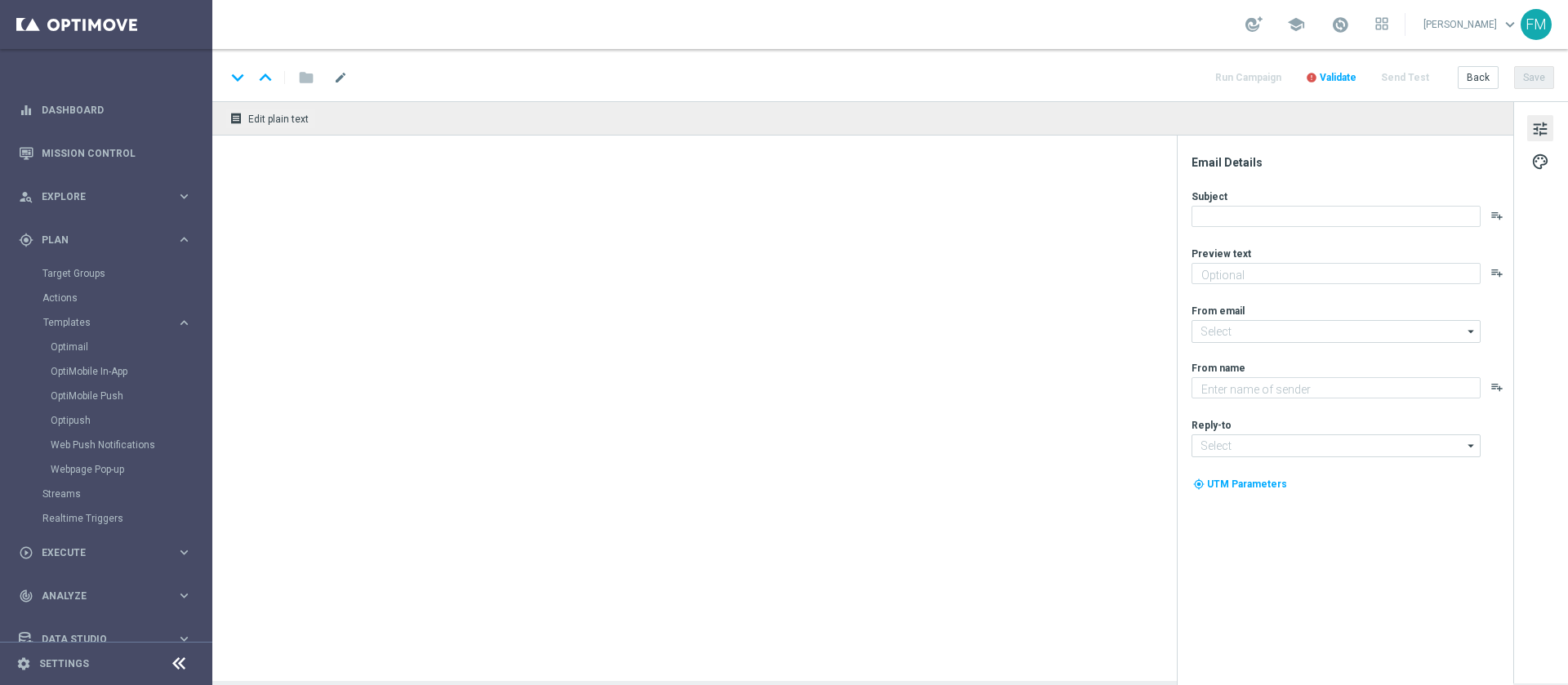
type textarea "su Slot e/[PERSON_NAME] e Vinci 🎰🍀"
type input "[EMAIL_ADDRESS][DOMAIN_NAME]"
type textarea "Sisal"
type input "[EMAIL_ADDRESS][DOMAIN_NAME]"
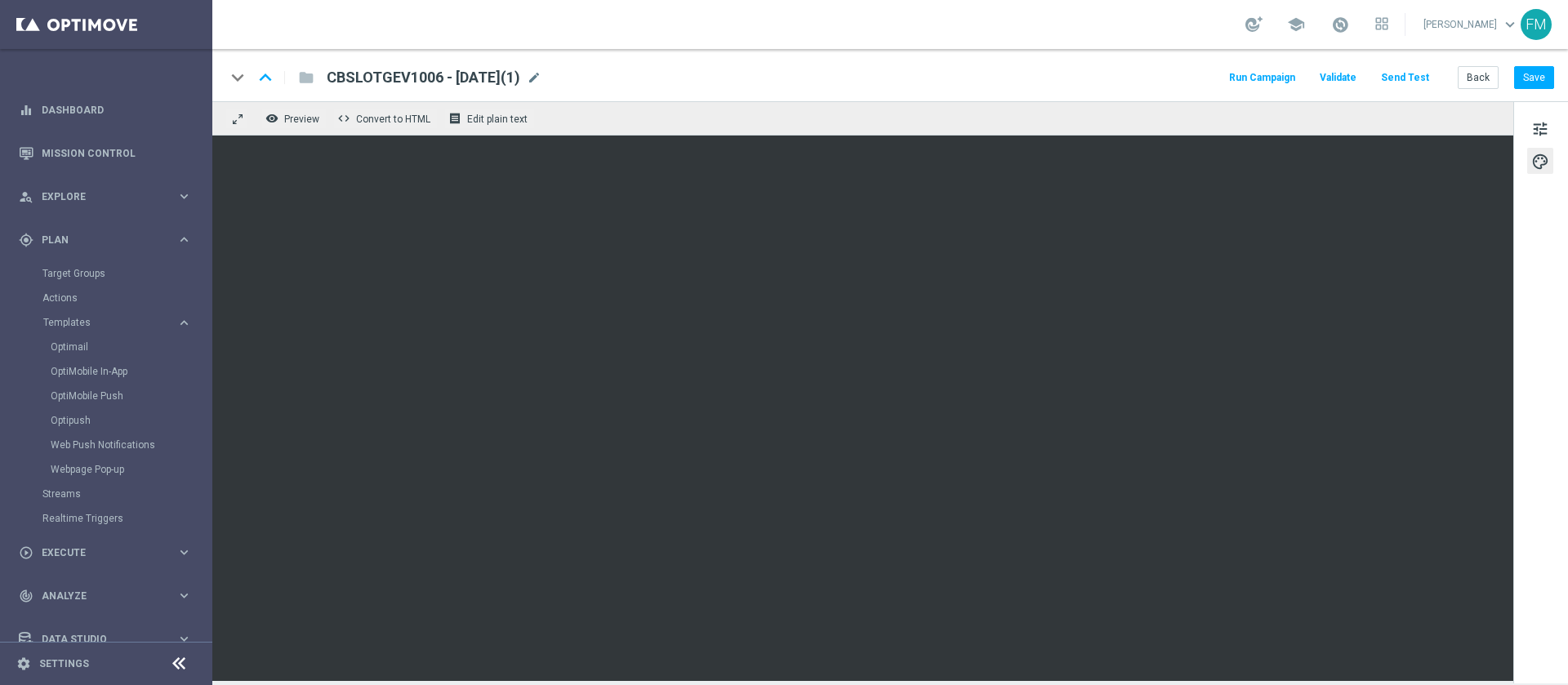
click at [1514, 292] on div "tune palette" at bounding box center [1541, 392] width 54 height 582
click at [1543, 130] on span "tune" at bounding box center [1540, 129] width 18 height 22
click at [1539, 66] on button "Save" at bounding box center [1534, 78] width 40 height 22
drag, startPoint x: 1543, startPoint y: 64, endPoint x: 1542, endPoint y: 78, distance: 14.0
click at [1542, 78] on div "keyboard_arrow_down keyboard_arrow_up folder CBSLOTGEV1006 - [DATE](1) CBSLOTGE…" at bounding box center [890, 75] width 1356 height 52
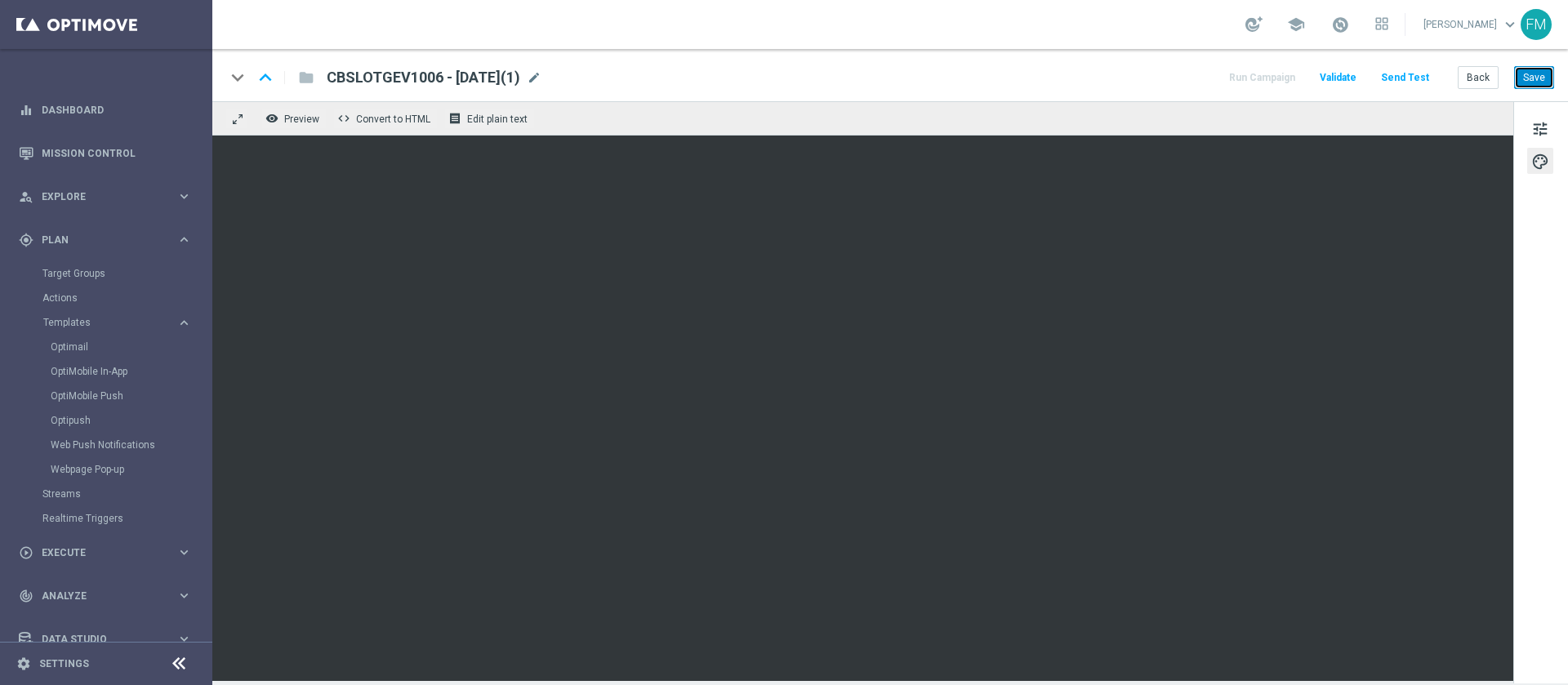
click at [1542, 78] on button "Save" at bounding box center [1534, 78] width 40 height 22
click at [1331, 22] on span at bounding box center [1340, 24] width 18 height 18
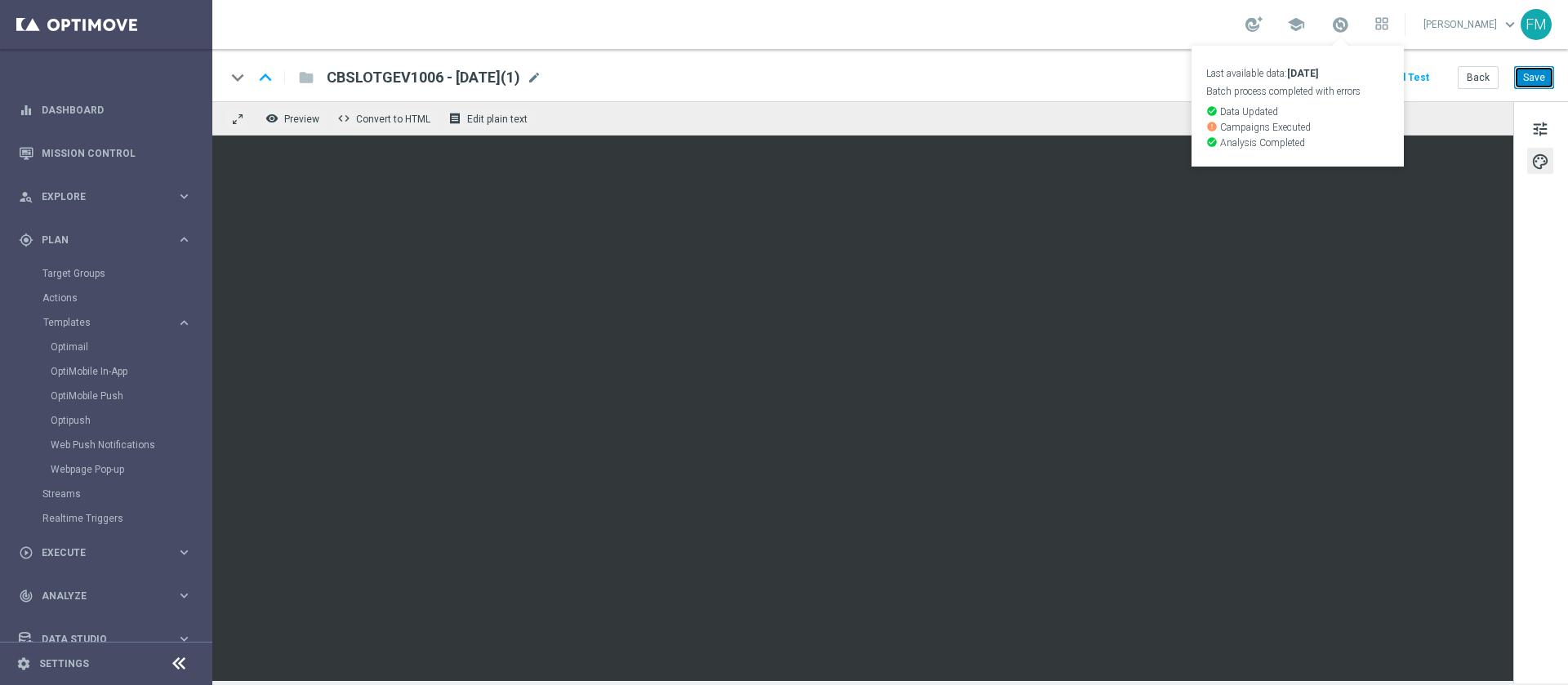
click at [1536, 74] on button "Save" at bounding box center [1534, 78] width 40 height 22
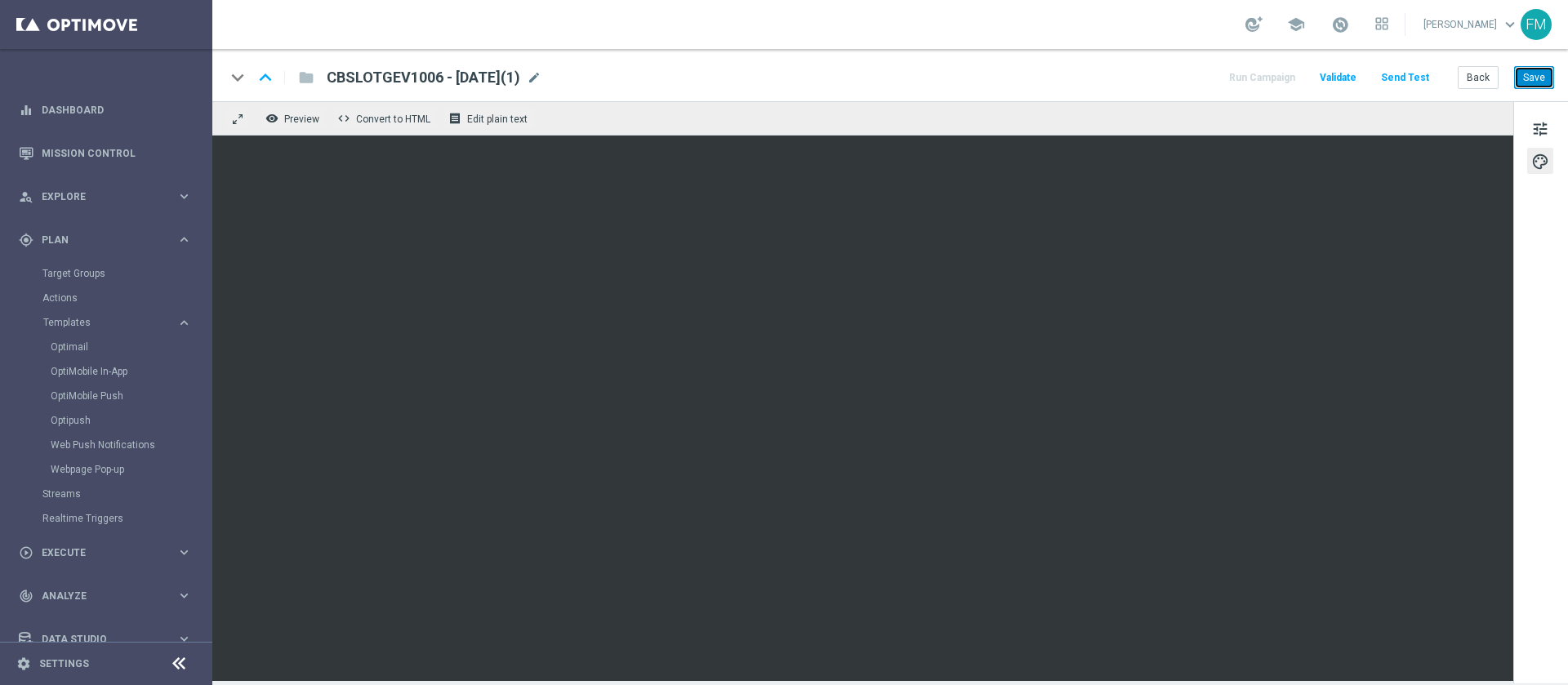
click at [1530, 80] on button "Save" at bounding box center [1534, 78] width 40 height 22
click at [1536, 87] on button "Save" at bounding box center [1534, 78] width 40 height 22
click at [1531, 88] on button "Save" at bounding box center [1534, 78] width 40 height 22
click at [542, 80] on span "mode_edit" at bounding box center [535, 78] width 15 height 15
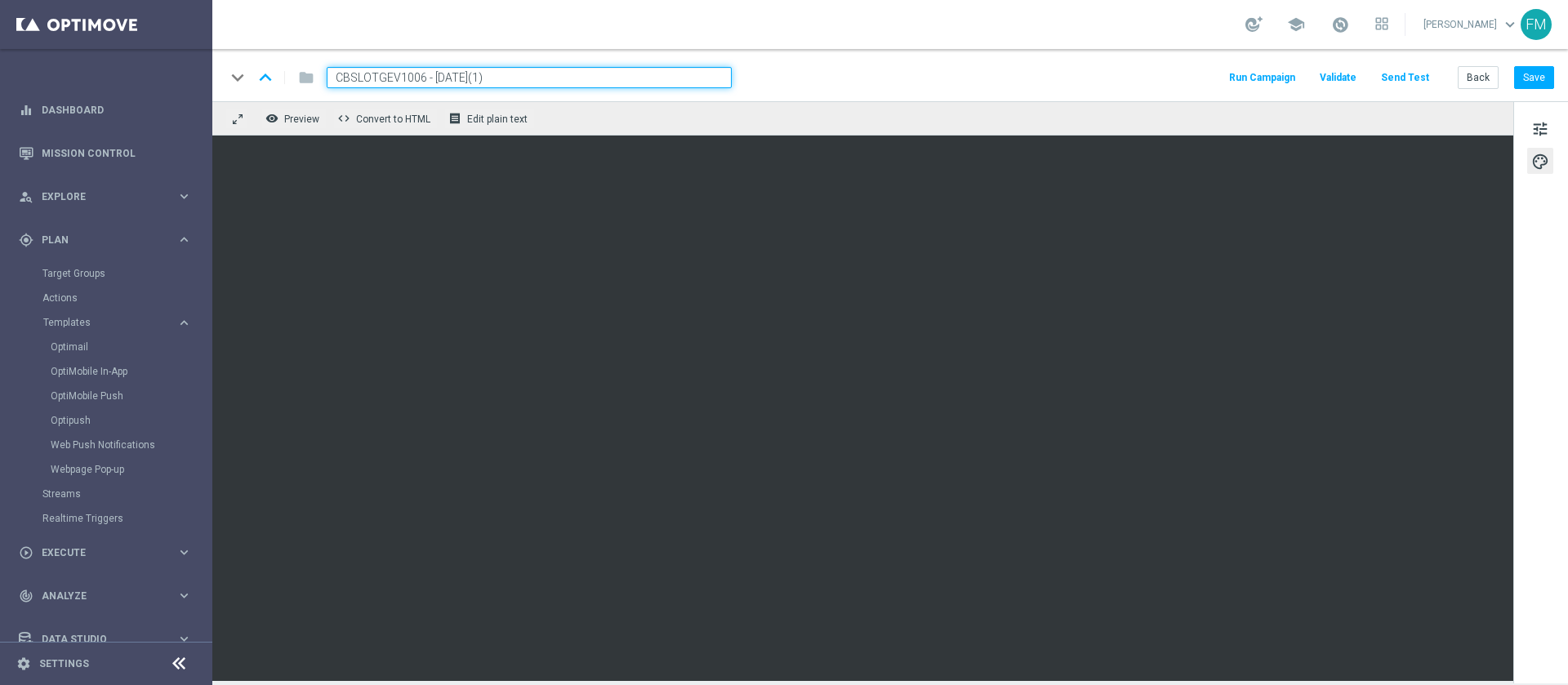
drag, startPoint x: 424, startPoint y: 77, endPoint x: 286, endPoint y: 63, distance: 138.7
click at [286, 63] on div "keyboard_arrow_down keyboard_arrow_up folder CBSLOTGEV1006 - [DATE](1) Run Camp…" at bounding box center [890, 75] width 1356 height 52
paste input "CBSLOTGEV1709"
click at [519, 75] on input "CBSLOTGEV1709 - [DATE](1)" at bounding box center [529, 78] width 405 height 22
drag, startPoint x: 520, startPoint y: 75, endPoint x: 307, endPoint y: 47, distance: 214.8
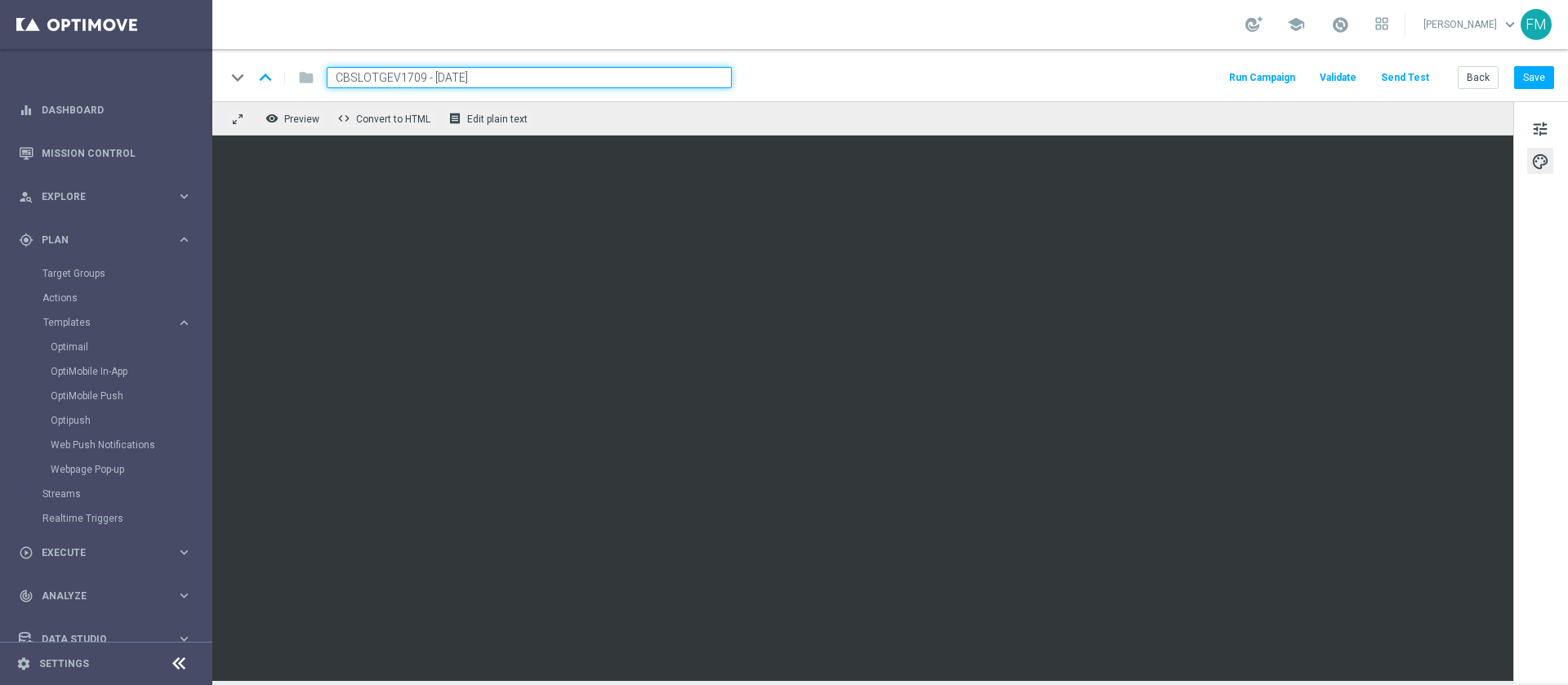
click at [307, 47] on section "school [PERSON_NAME] keyboard_arrow_down FM keyboard_arrow_down keyboard_arrow_…" at bounding box center [890, 342] width 1356 height 685
type input "CBSLOTGEV1709 - [DATE]"
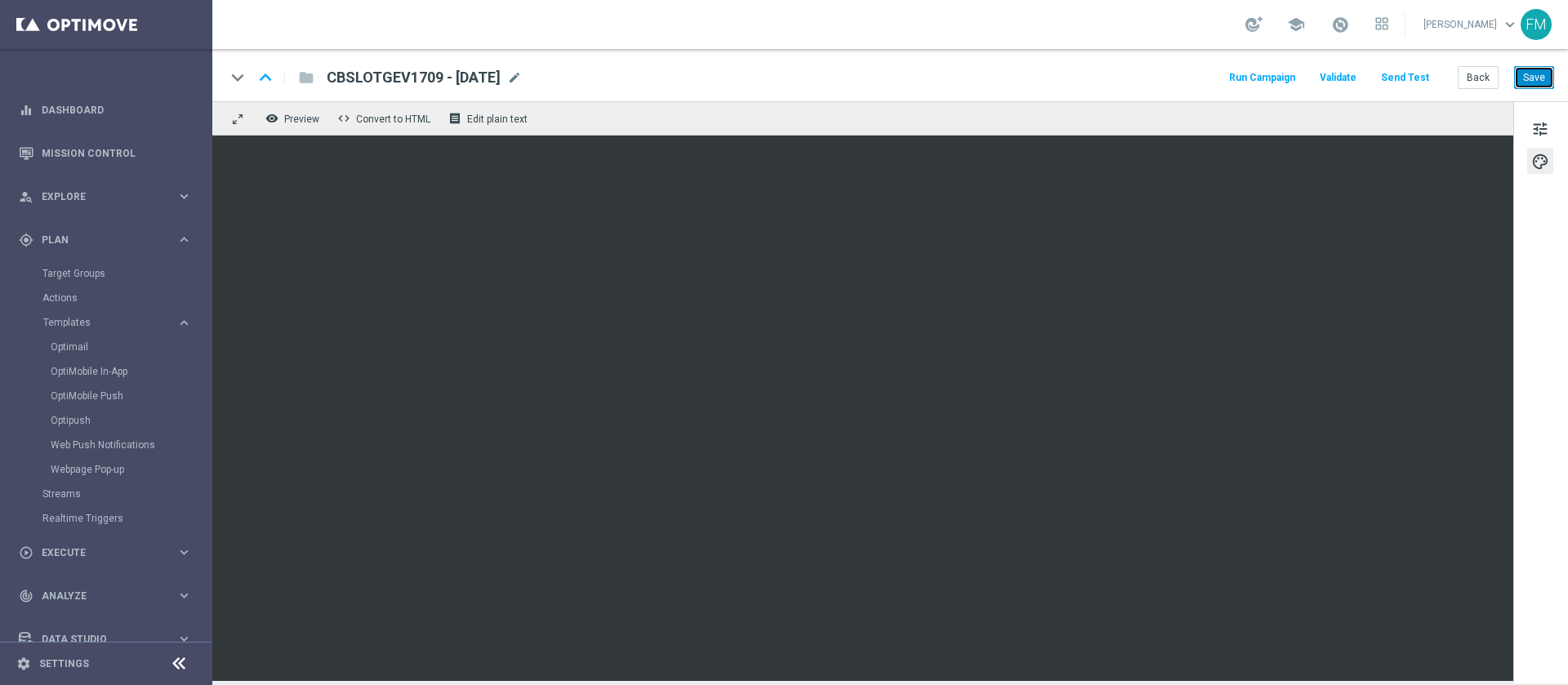
click at [1518, 75] on button "Save" at bounding box center [1534, 78] width 40 height 22
click at [1530, 73] on button "Save" at bounding box center [1534, 78] width 40 height 22
